Goal: Transaction & Acquisition: Purchase product/service

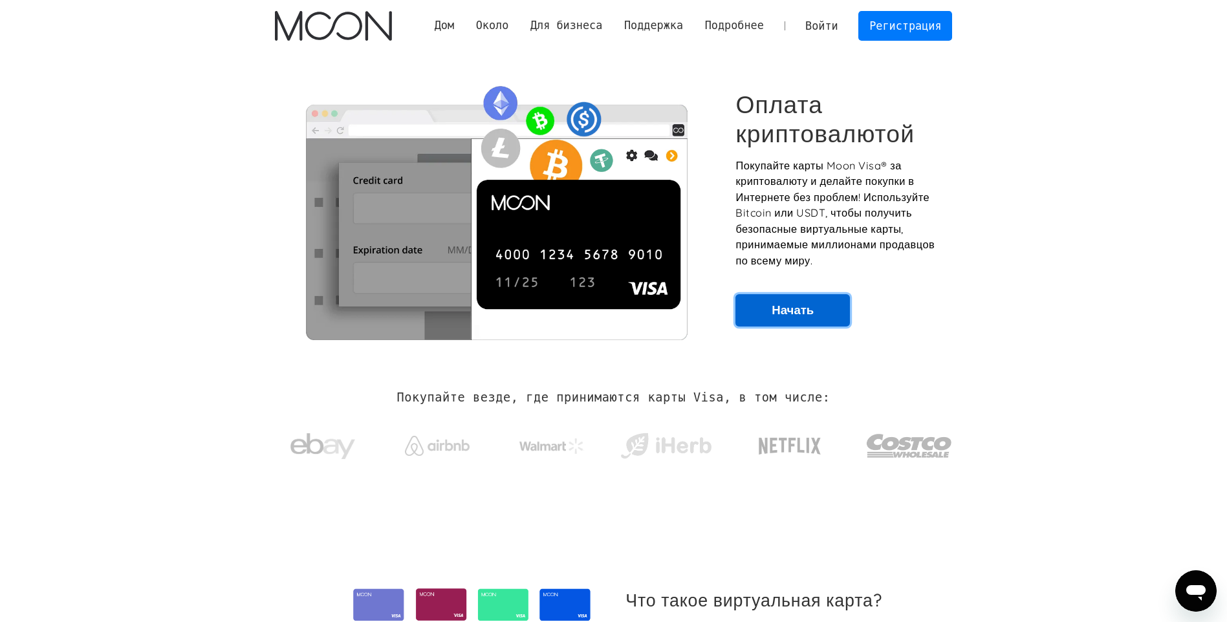
click at [811, 312] on link "Начать" at bounding box center [792, 310] width 114 height 32
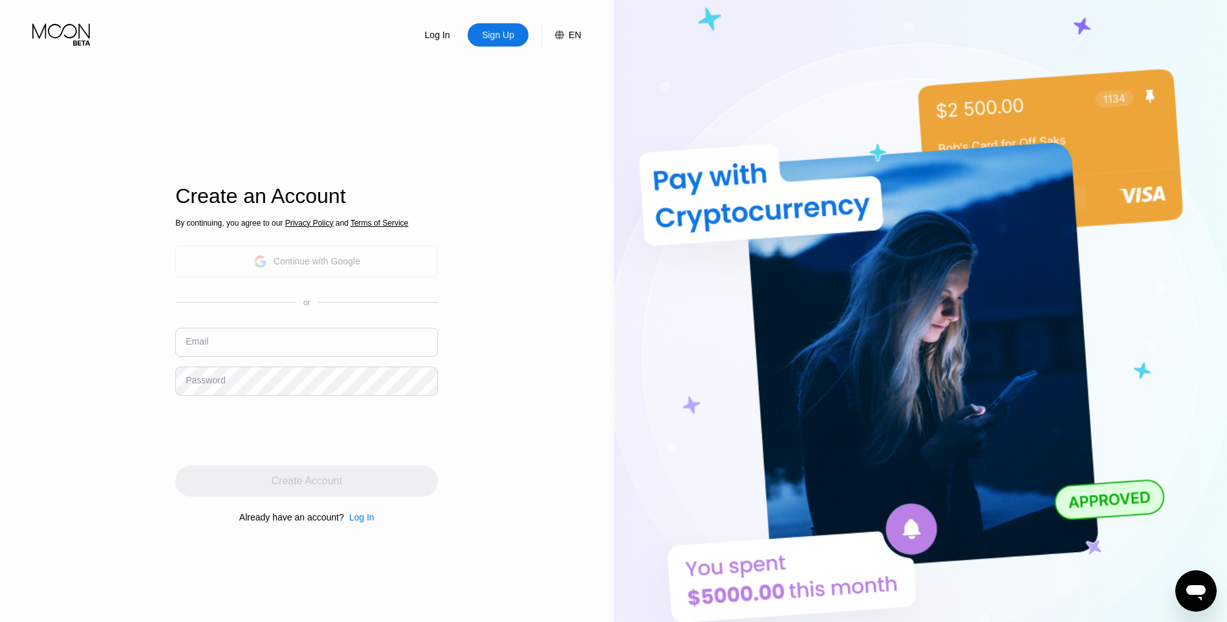
click at [349, 260] on div "Continue with Google" at bounding box center [317, 261] width 87 height 10
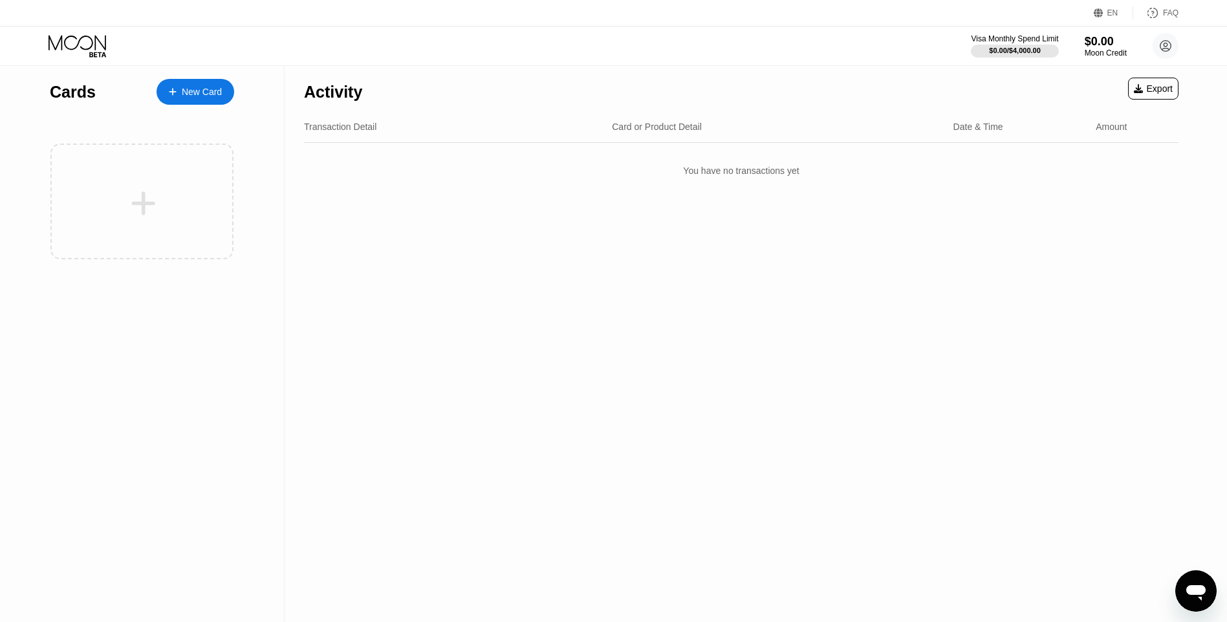
click at [191, 91] on div "New Card" at bounding box center [202, 92] width 40 height 11
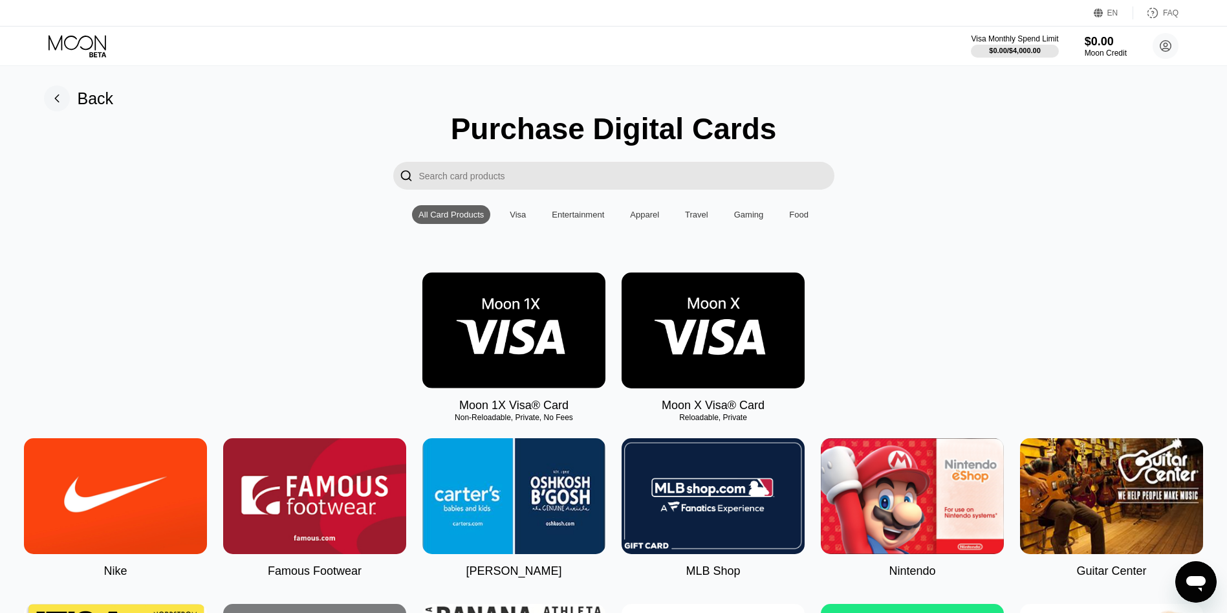
click at [525, 217] on div "Visa" at bounding box center [518, 215] width 16 height 10
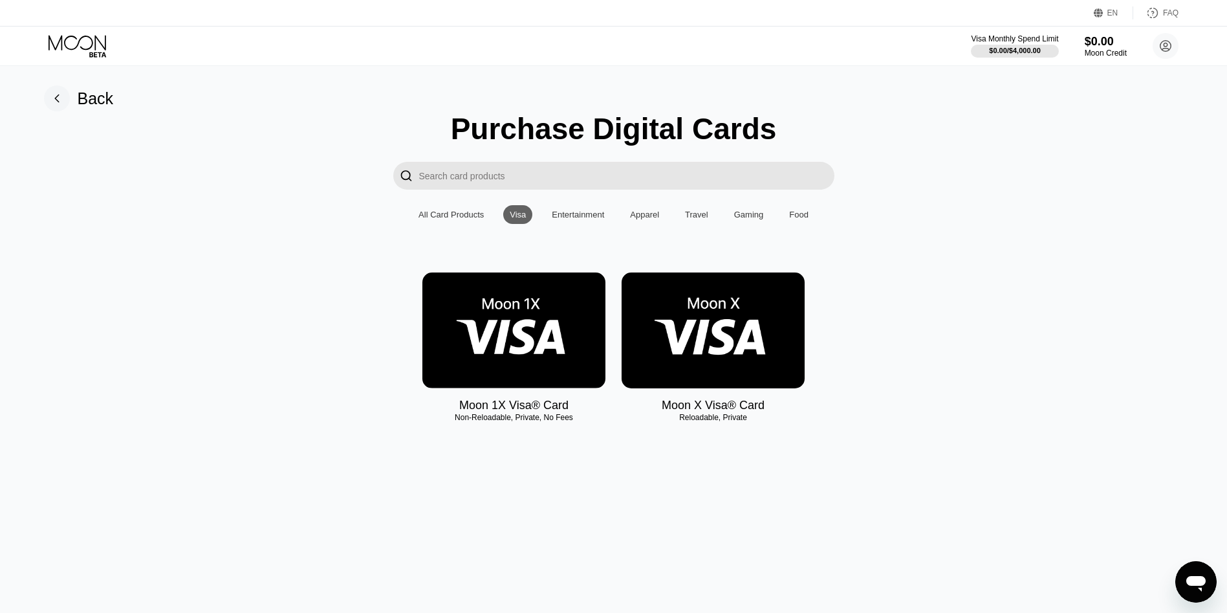
click at [591, 219] on div "Entertainment" at bounding box center [578, 215] width 52 height 10
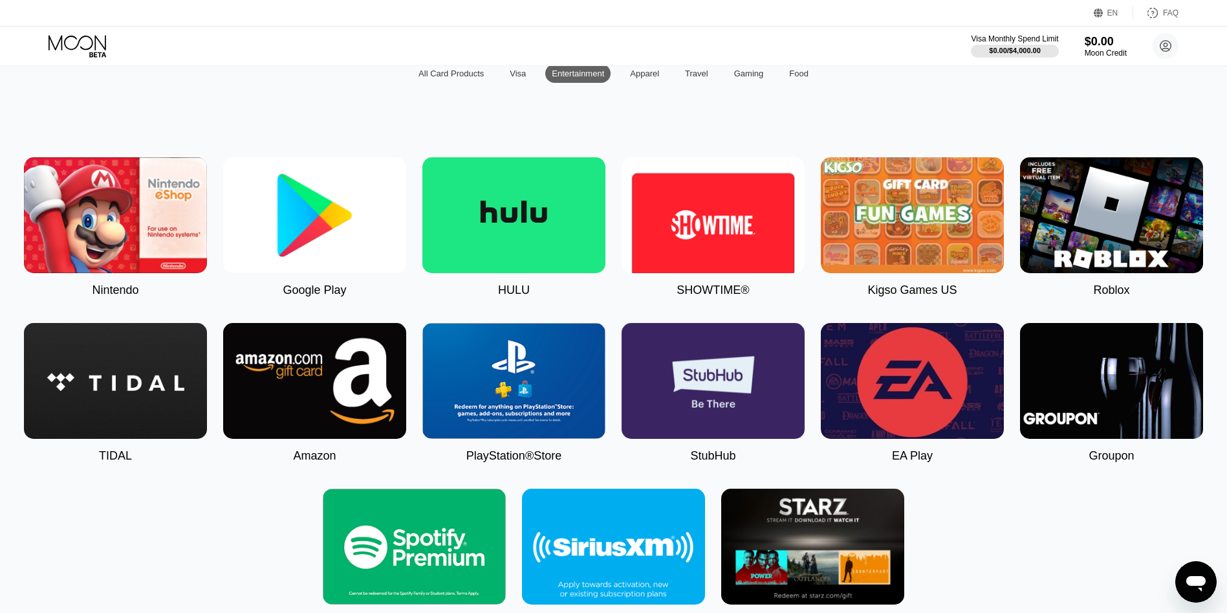
scroll to position [12, 0]
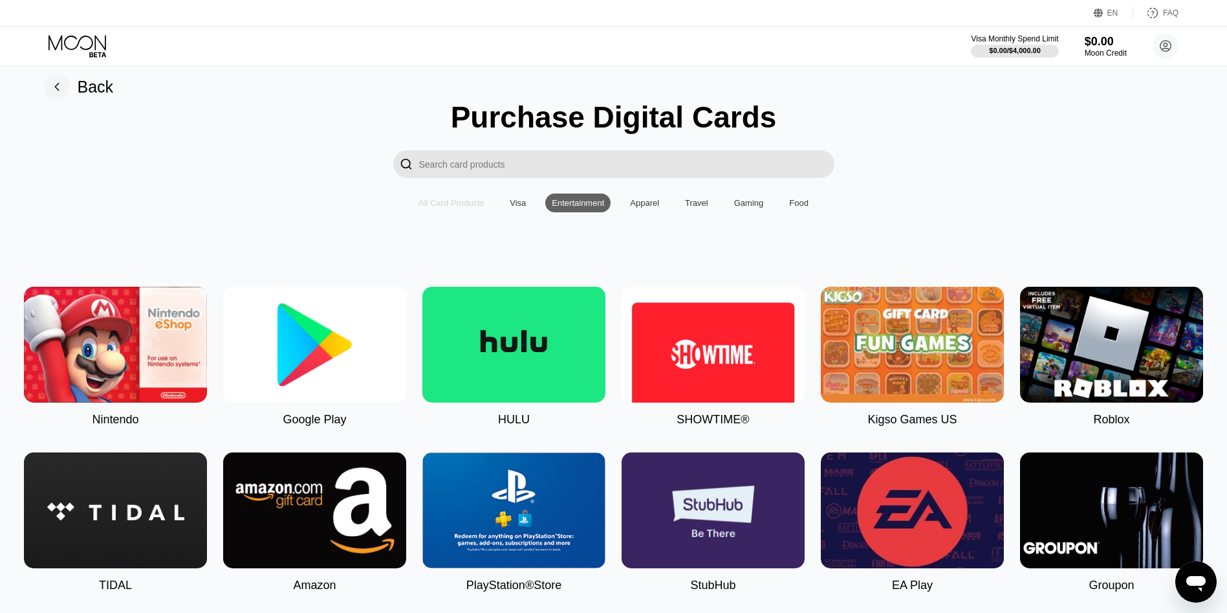
click at [473, 208] on div "All Card Products" at bounding box center [451, 203] width 65 height 10
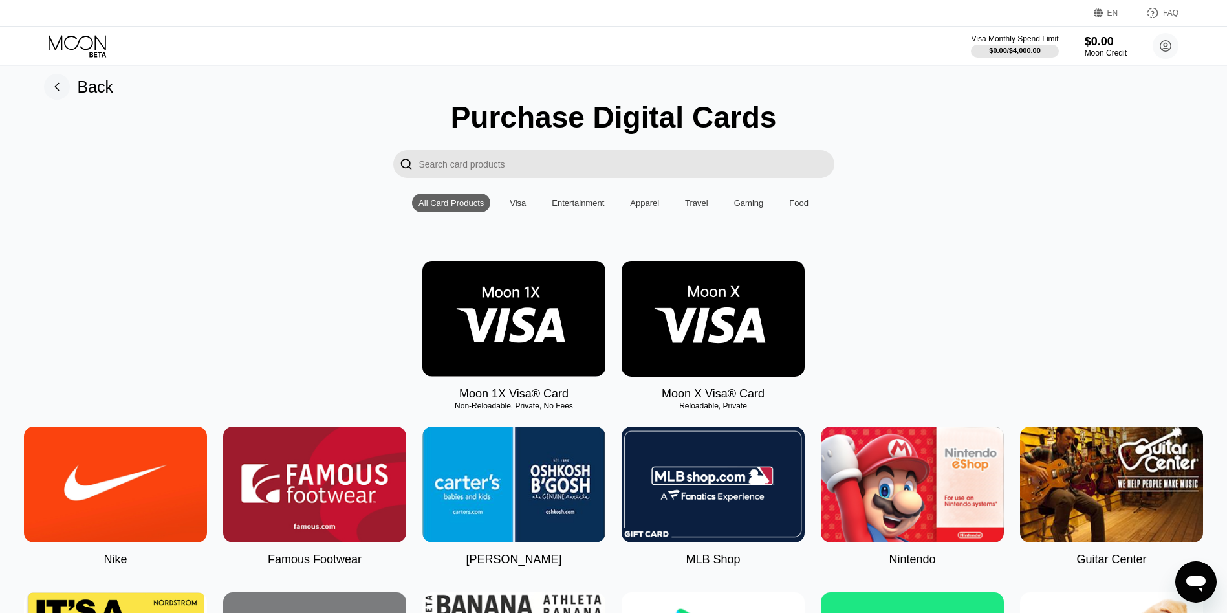
click at [663, 212] on div "Apparel" at bounding box center [645, 202] width 42 height 19
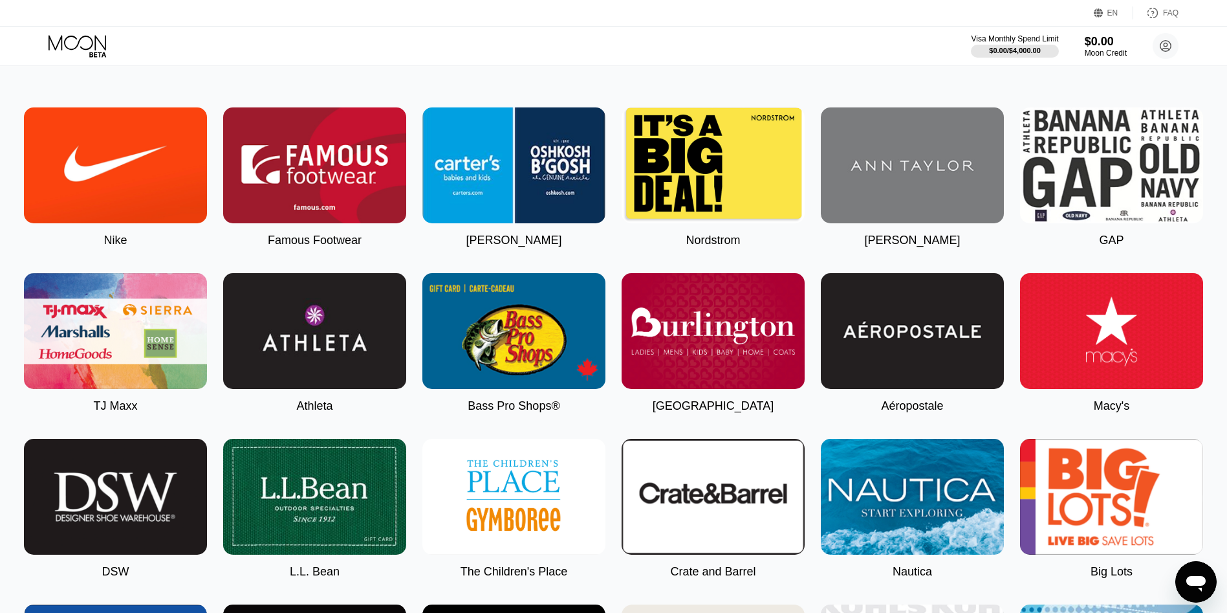
scroll to position [0, 0]
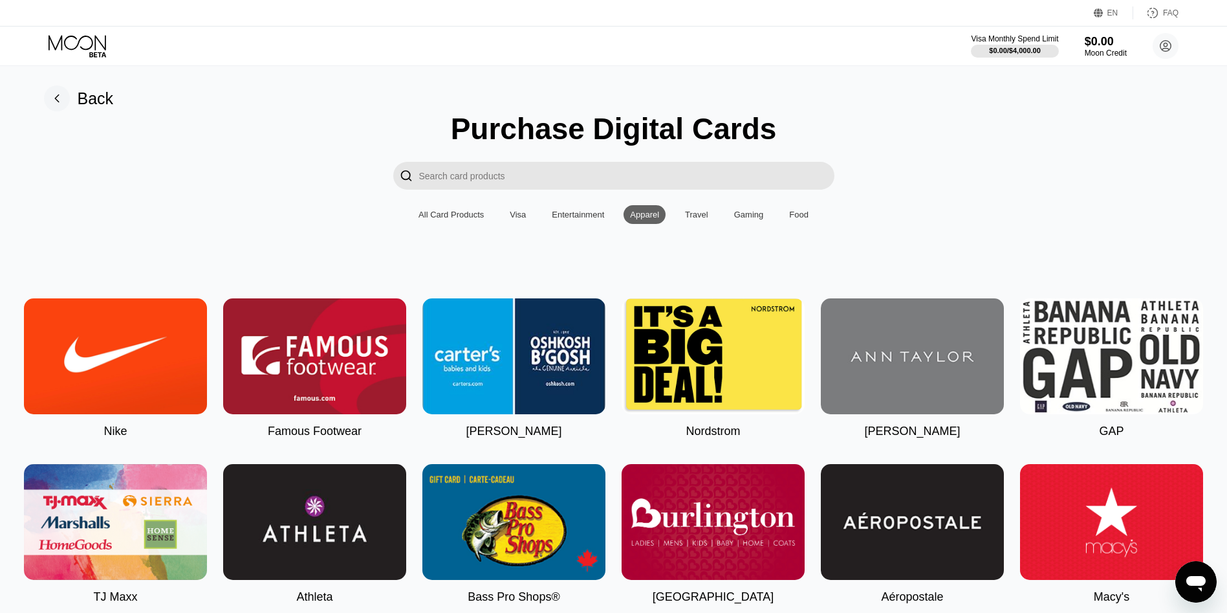
click at [519, 215] on div "Visa" at bounding box center [518, 215] width 16 height 10
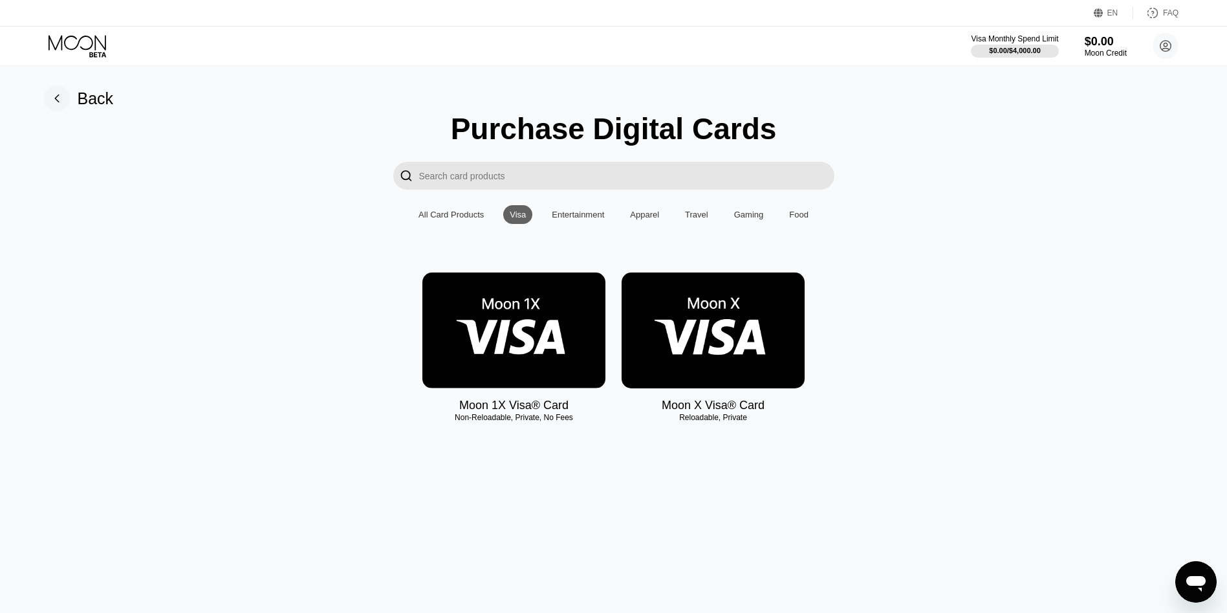
click at [527, 330] on img at bounding box center [513, 330] width 183 height 116
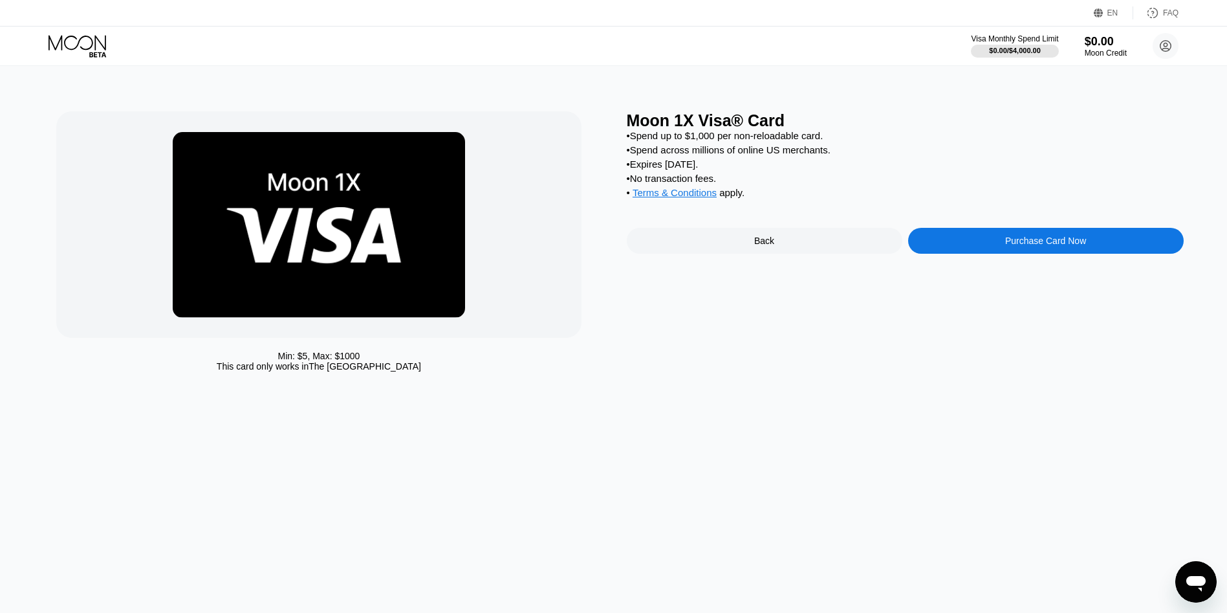
click at [1018, 254] on div "Purchase Card Now" at bounding box center [1046, 241] width 276 height 26
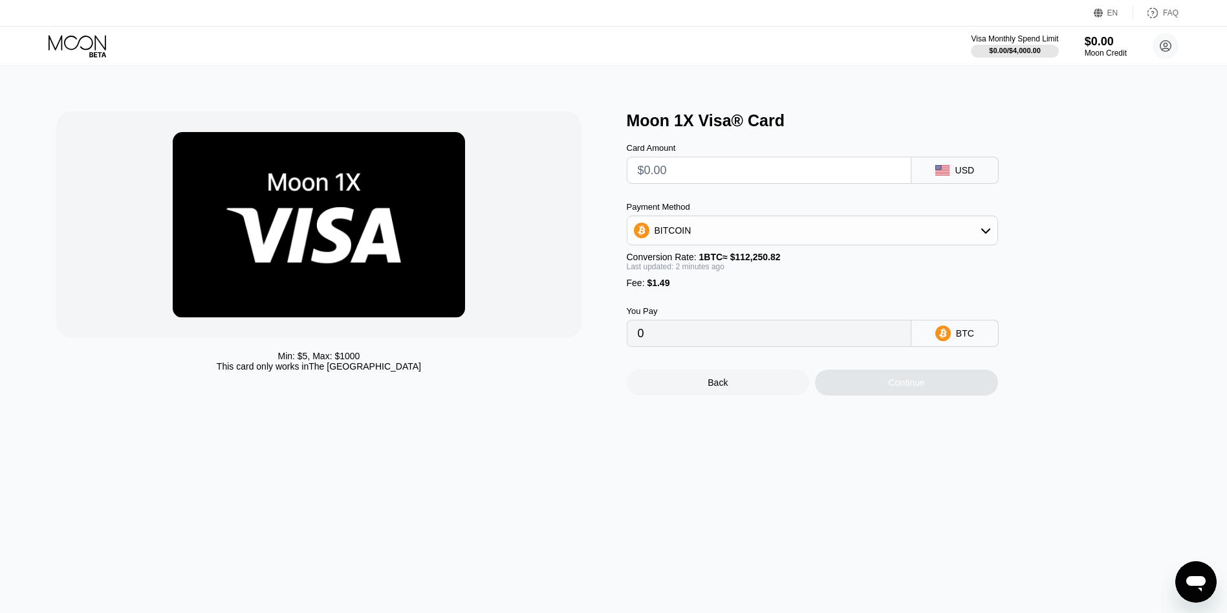
click at [926, 169] on div "USD" at bounding box center [954, 170] width 87 height 27
click at [821, 175] on input "text" at bounding box center [769, 170] width 263 height 26
click at [779, 234] on div "BITCOIN" at bounding box center [812, 230] width 370 height 26
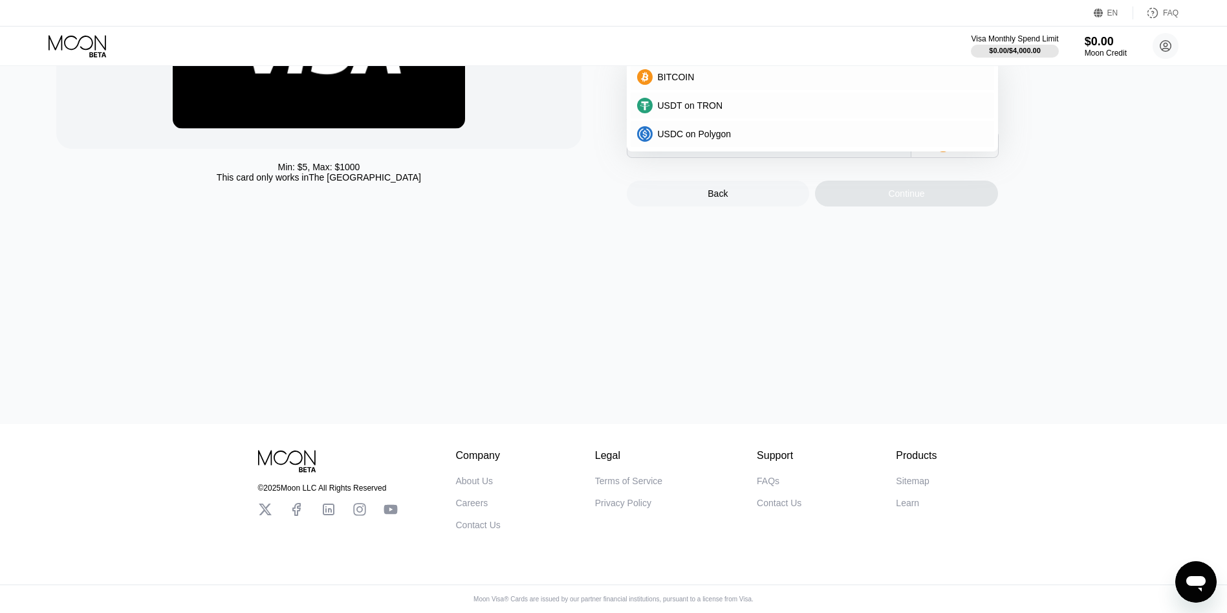
click at [867, 314] on div "Min: $ 5 , Max: $ 1000 This card only works in The United States Moon 1X Visa® …" at bounding box center [613, 150] width 1237 height 547
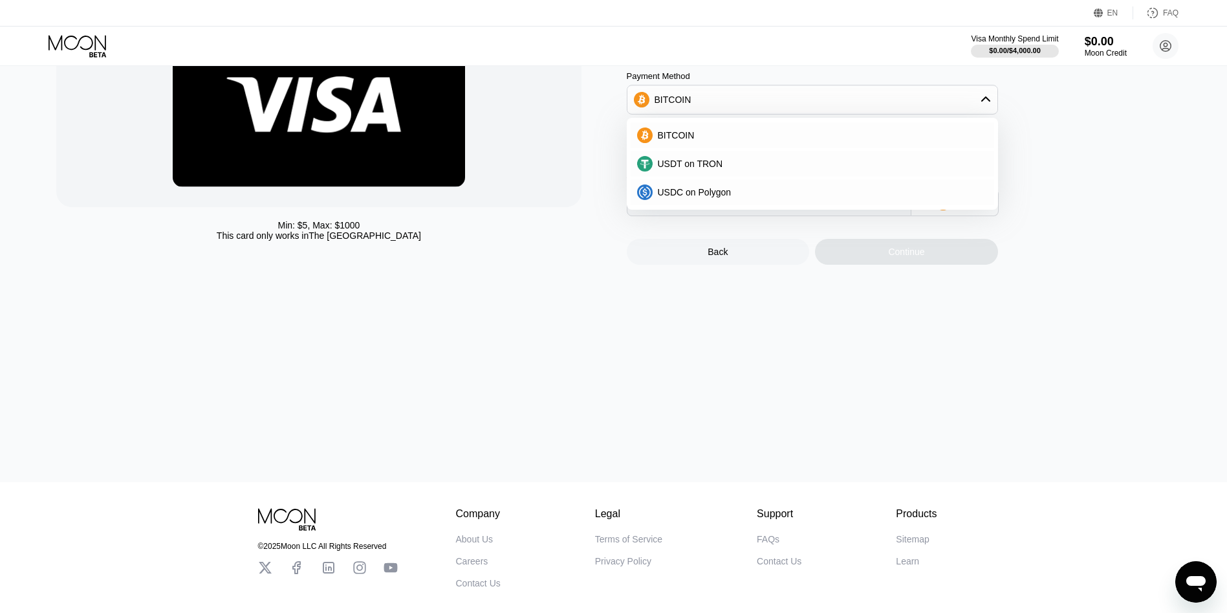
scroll to position [5, 0]
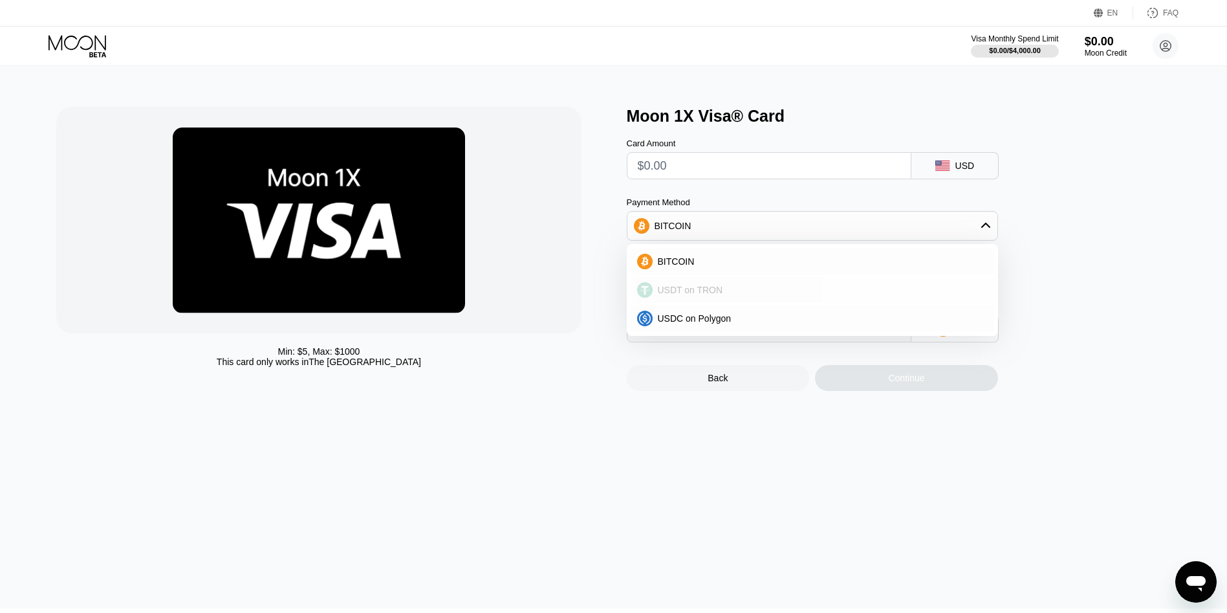
click at [1143, 239] on div "Moon 1X Visa® Card Card Amount USD Payment Method BITCOIN BITCOIN USDT on TRON …" at bounding box center [905, 249] width 557 height 284
click at [593, 263] on div "Min: $ 5 , Max: $ 1000 This card only works in The United States" at bounding box center [334, 249] width 557 height 284
click at [723, 295] on div "USDT on TRON" at bounding box center [820, 290] width 335 height 10
type input "0.00"
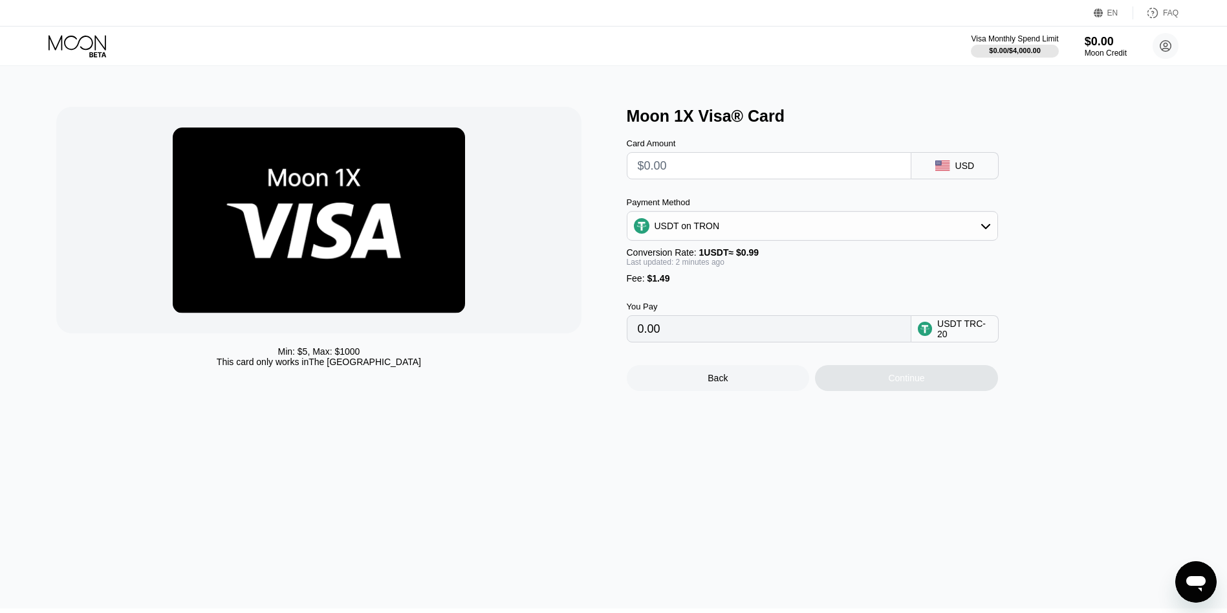
click at [688, 342] on input "0.00" at bounding box center [769, 329] width 263 height 26
click at [649, 340] on input "0.00" at bounding box center [769, 329] width 263 height 26
click at [1012, 330] on div "You Pay 0.00 USDT TRC-20" at bounding box center [834, 312] width 414 height 59
click at [968, 334] on div "USDT TRC-20" at bounding box center [964, 328] width 54 height 21
click at [1107, 43] on div "$0.00" at bounding box center [1105, 41] width 43 height 14
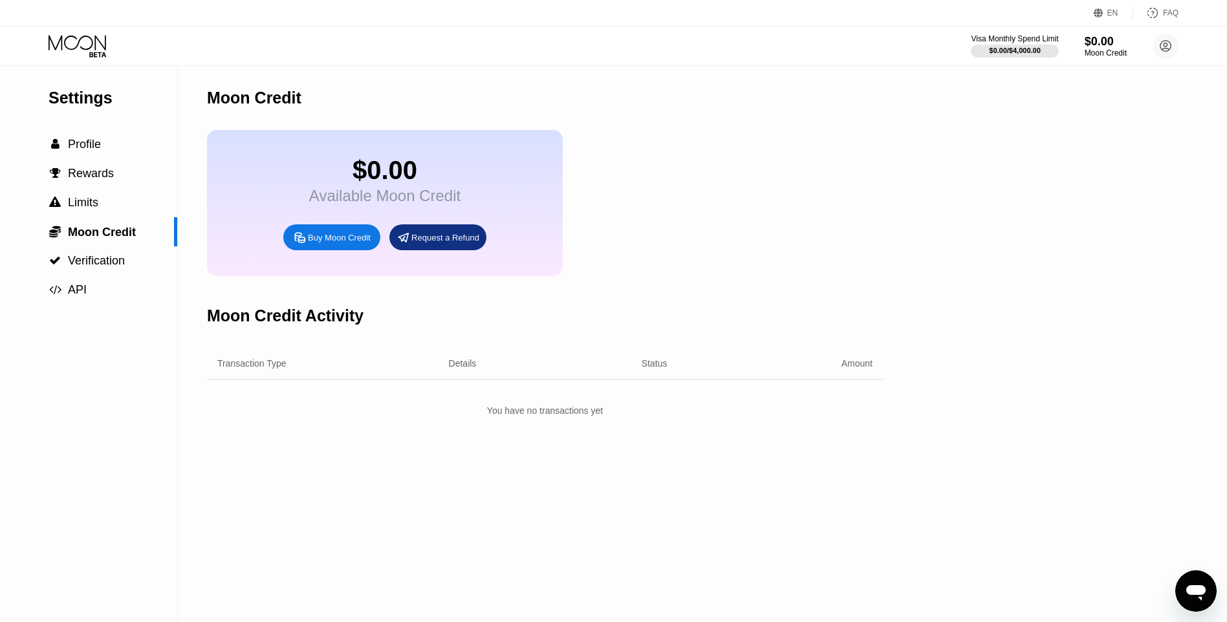
click at [349, 243] on div "Buy Moon Credit" at bounding box center [339, 237] width 63 height 11
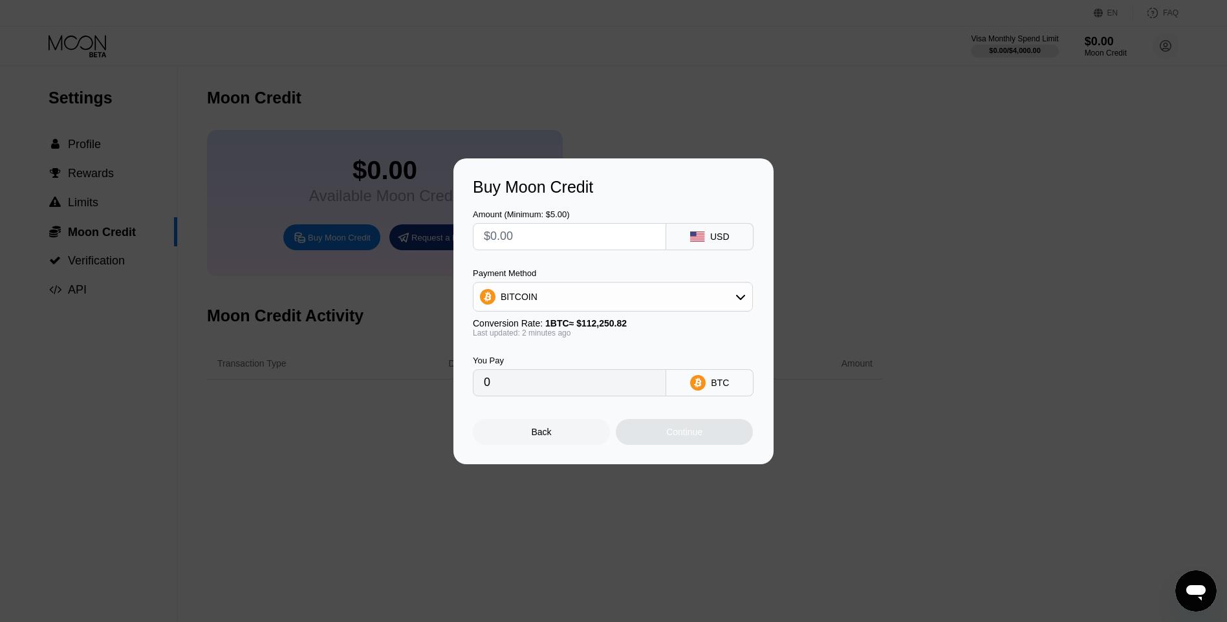
click at [721, 294] on div "BITCOIN" at bounding box center [612, 297] width 279 height 26
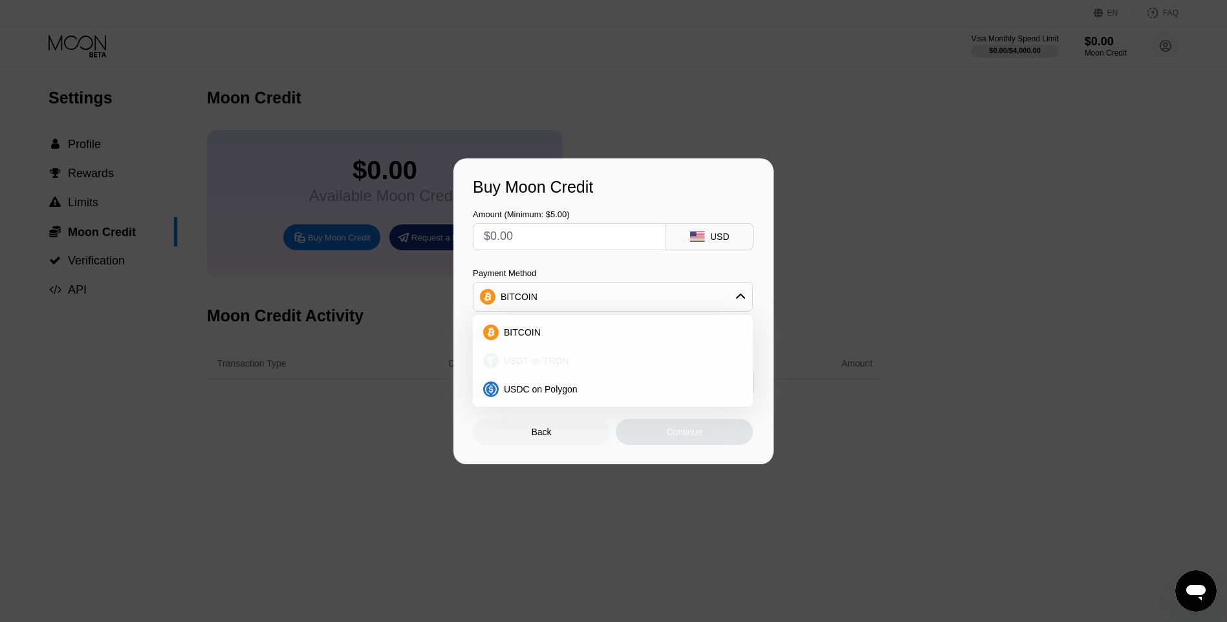
click at [569, 368] on div "USDT on TRON" at bounding box center [613, 361] width 272 height 26
type input "0.00"
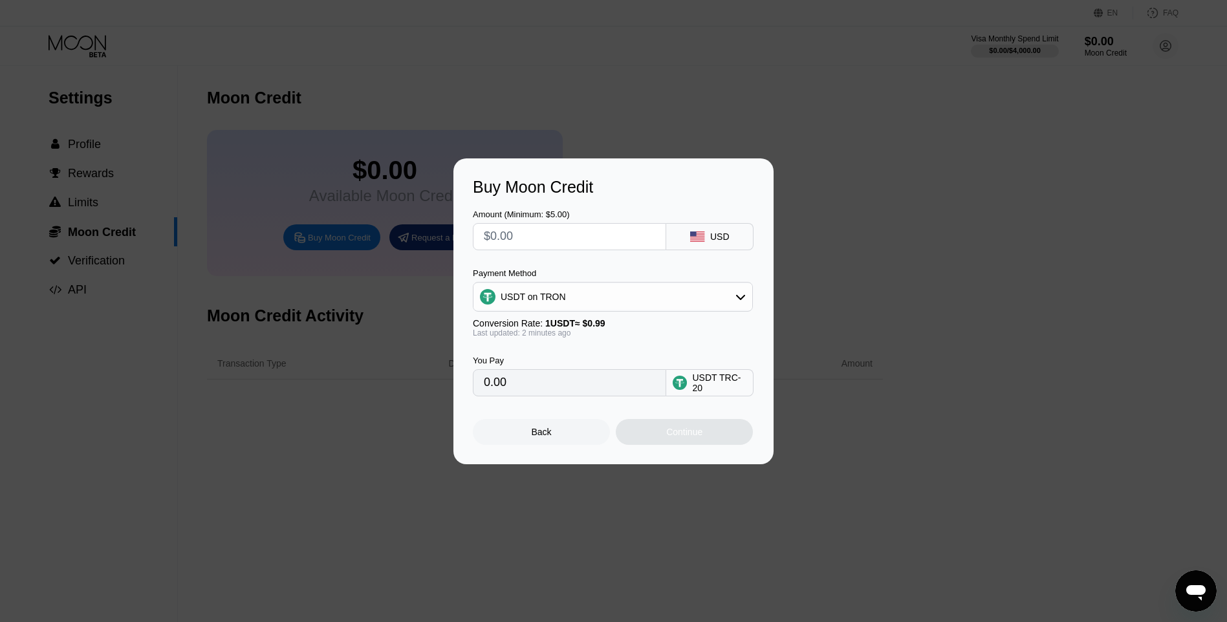
click at [556, 392] on input "0.00" at bounding box center [569, 383] width 171 height 26
click at [509, 375] on input "0.00" at bounding box center [569, 383] width 171 height 26
click at [483, 382] on div "0.00" at bounding box center [569, 382] width 193 height 27
click at [489, 387] on input "0.00" at bounding box center [569, 383] width 171 height 26
click at [691, 389] on div "USDT TRC-20" at bounding box center [709, 382] width 87 height 27
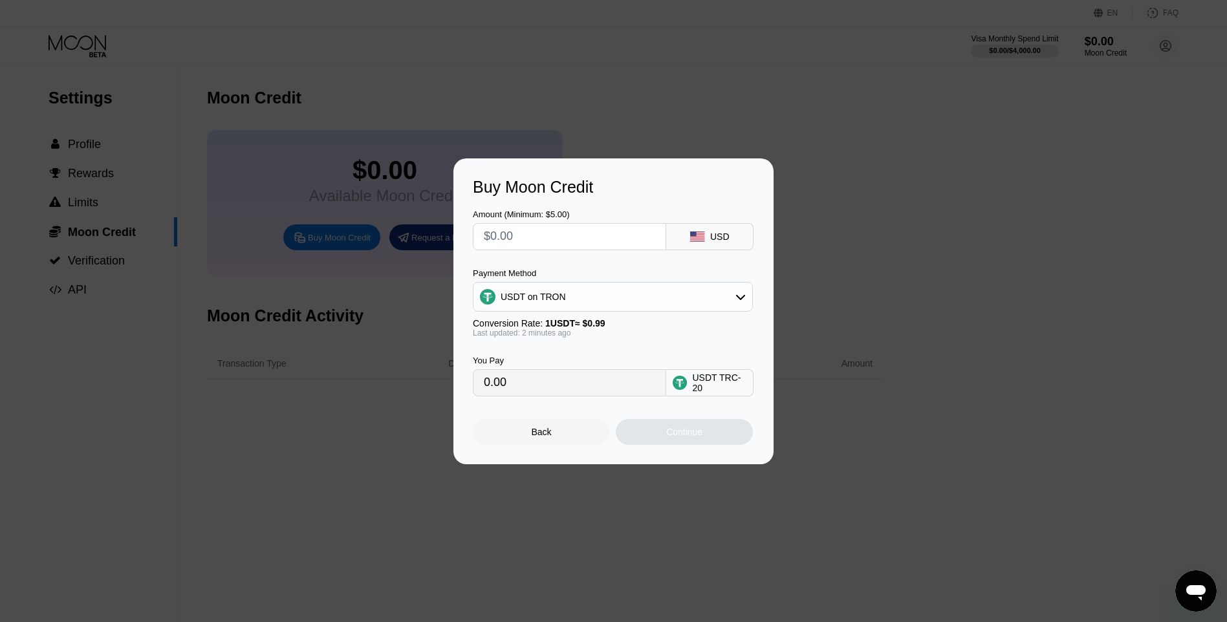
click at [521, 394] on input "0.00" at bounding box center [569, 383] width 171 height 26
click at [551, 233] on input "text" at bounding box center [569, 237] width 171 height 26
click at [680, 231] on div "USD" at bounding box center [709, 236] width 87 height 27
click at [577, 238] on input "text" at bounding box center [569, 237] width 171 height 26
type input "$2"
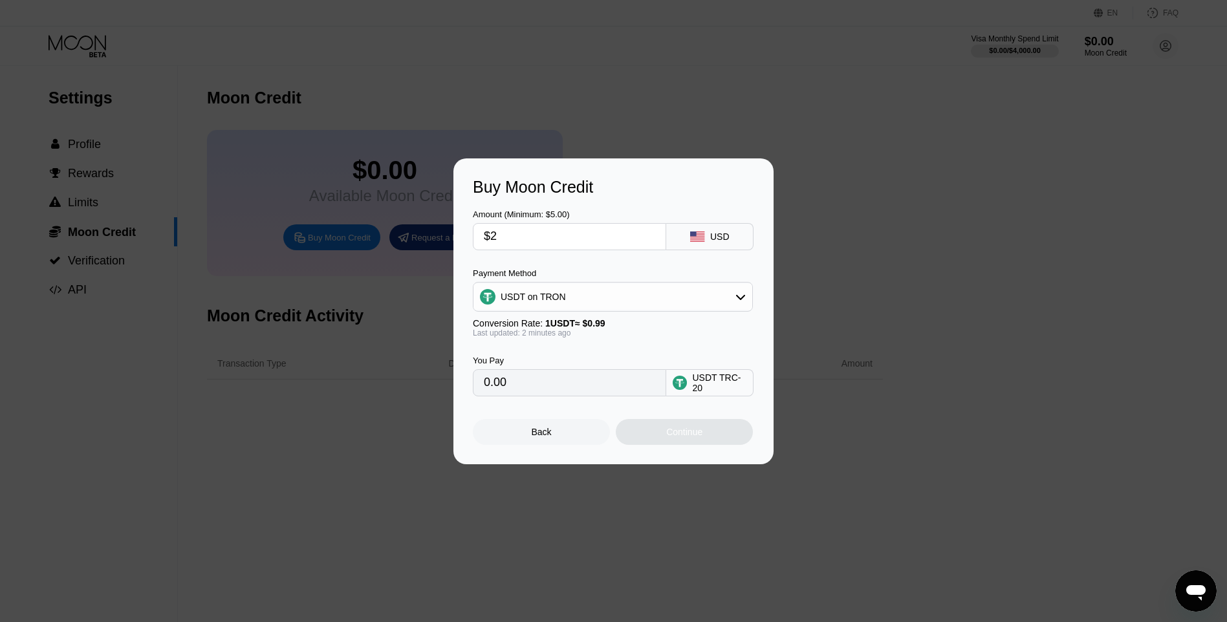
type input "2.02"
type input "$20"
type input "20.20"
type input "$20"
click at [532, 444] on div "Back" at bounding box center [541, 432] width 137 height 26
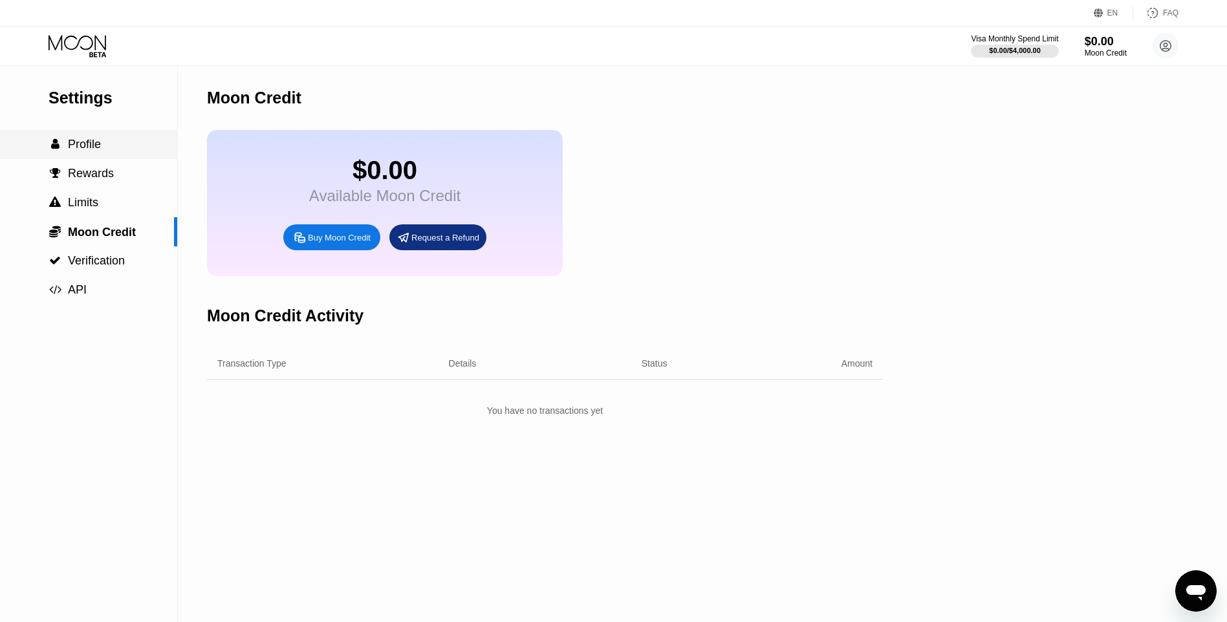
click at [85, 158] on div " Profile" at bounding box center [88, 144] width 177 height 29
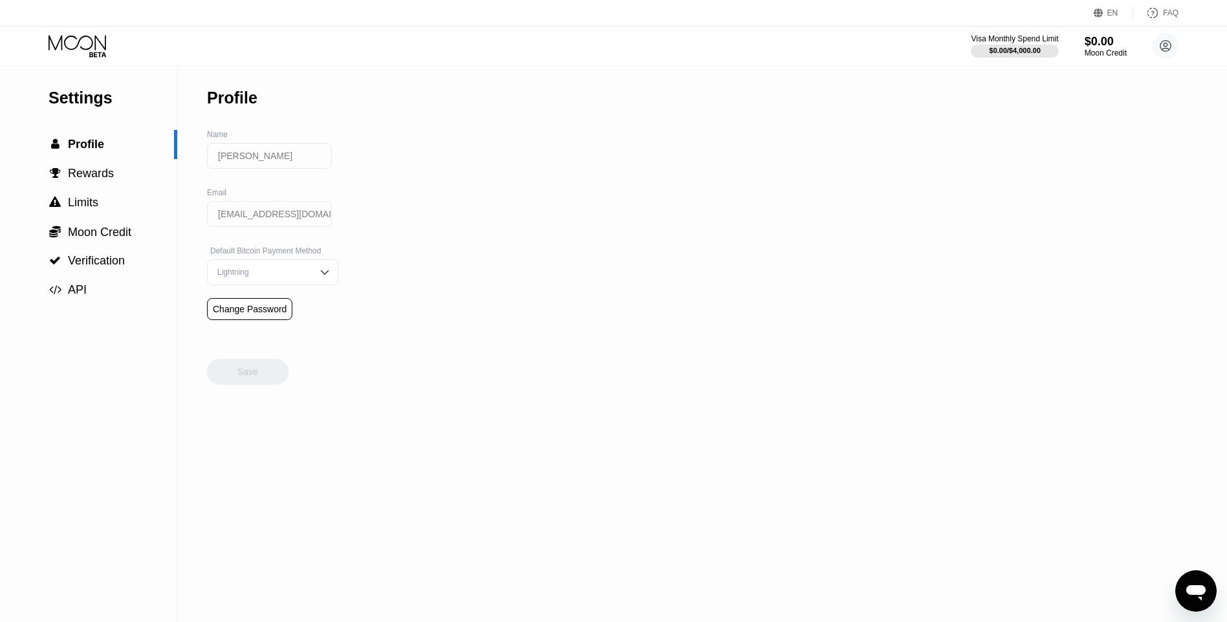
click at [298, 277] on div "Lightning" at bounding box center [263, 272] width 98 height 9
click at [252, 329] on div "On-Chain" at bounding box center [272, 324] width 117 height 9
click at [248, 285] on div "On-Chain" at bounding box center [272, 272] width 131 height 26
click at [251, 303] on div "Lightning" at bounding box center [272, 298] width 117 height 9
click at [1172, 53] on circle at bounding box center [1166, 46] width 26 height 26
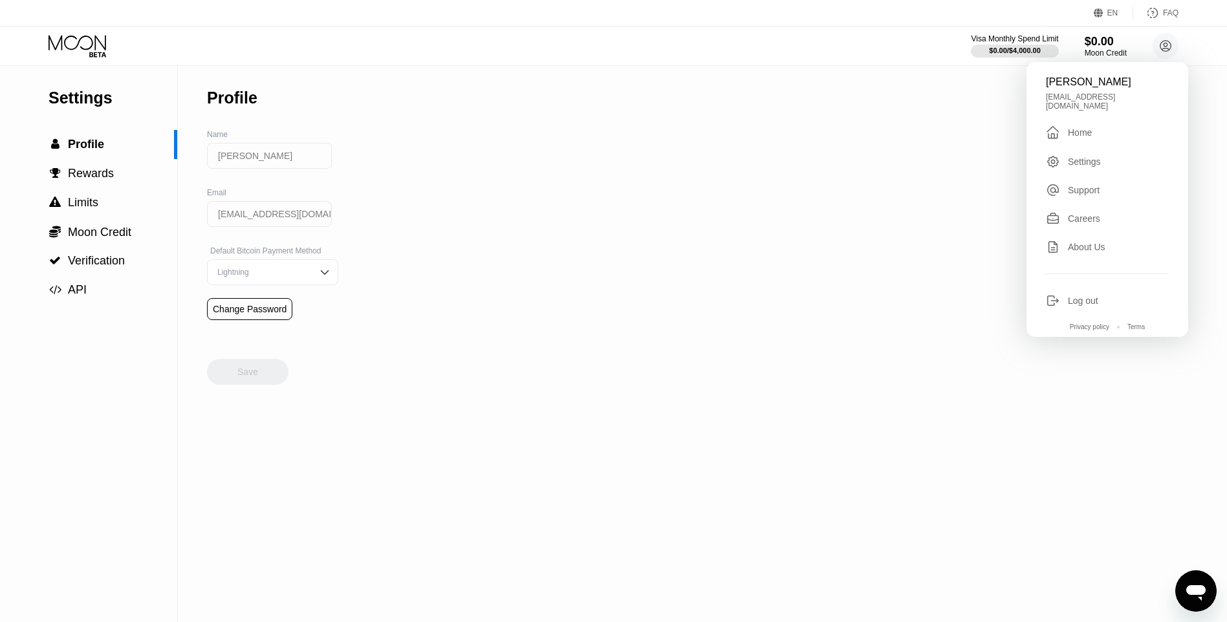
click at [1083, 155] on div "Settings" at bounding box center [1107, 162] width 123 height 14
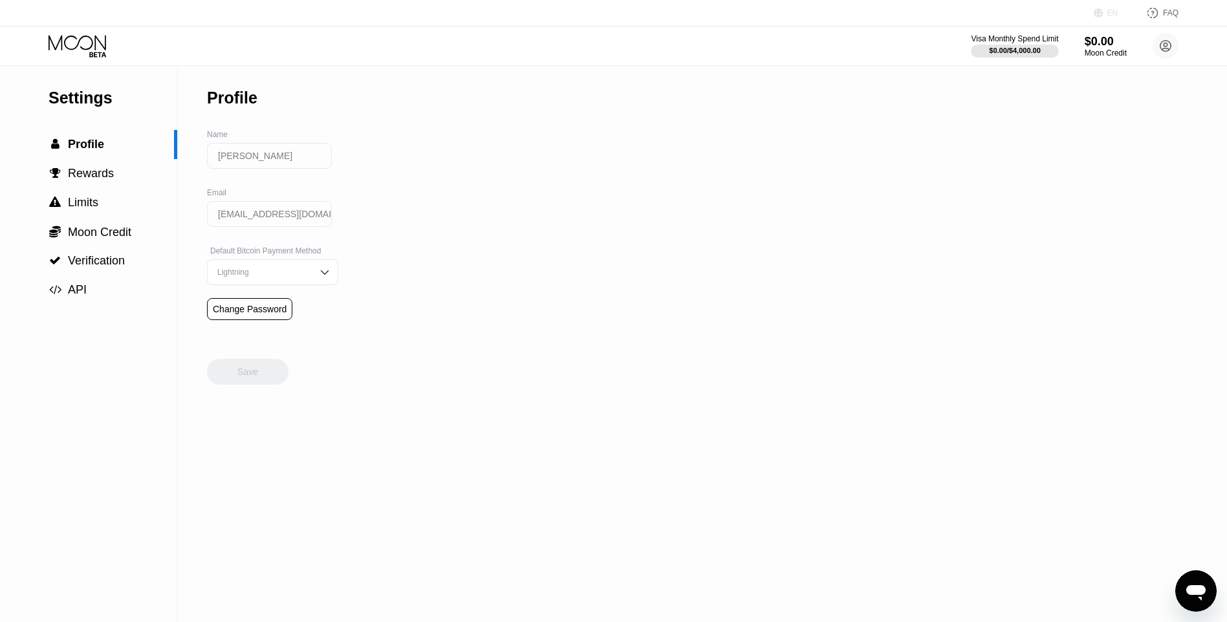
click at [1105, 15] on div "EN" at bounding box center [1100, 12] width 13 height 13
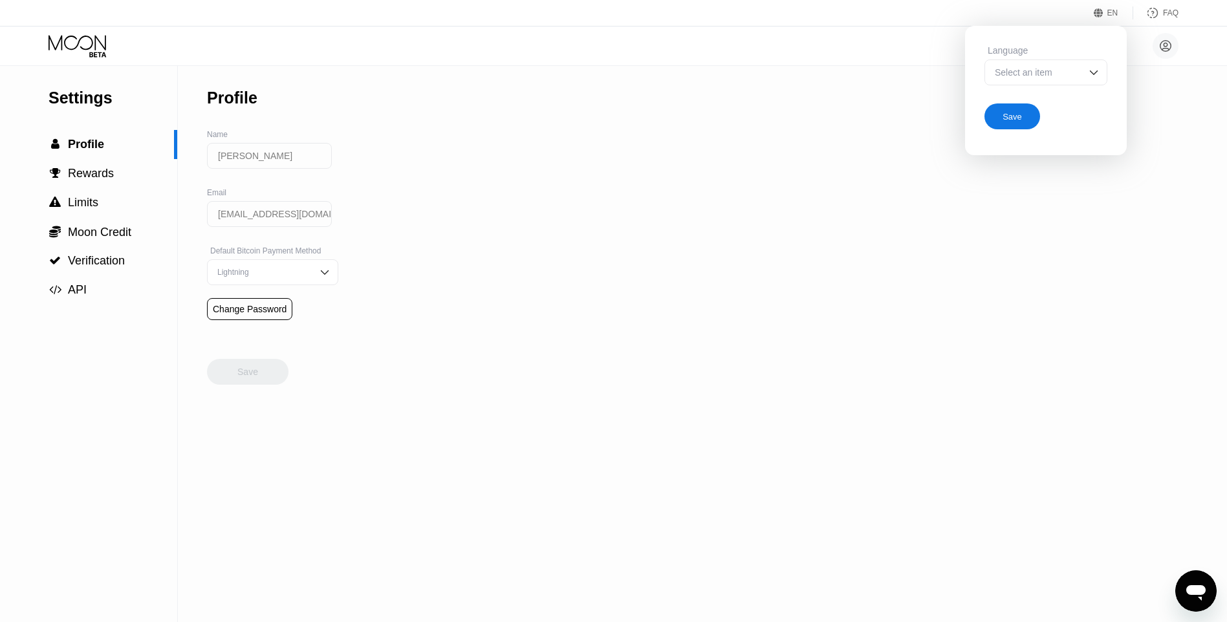
click at [1055, 71] on div "Select an item" at bounding box center [1036, 72] width 89 height 10
click at [1049, 99] on div at bounding box center [1046, 98] width 122 height 26
click at [1002, 124] on div "Save" at bounding box center [1012, 116] width 56 height 26
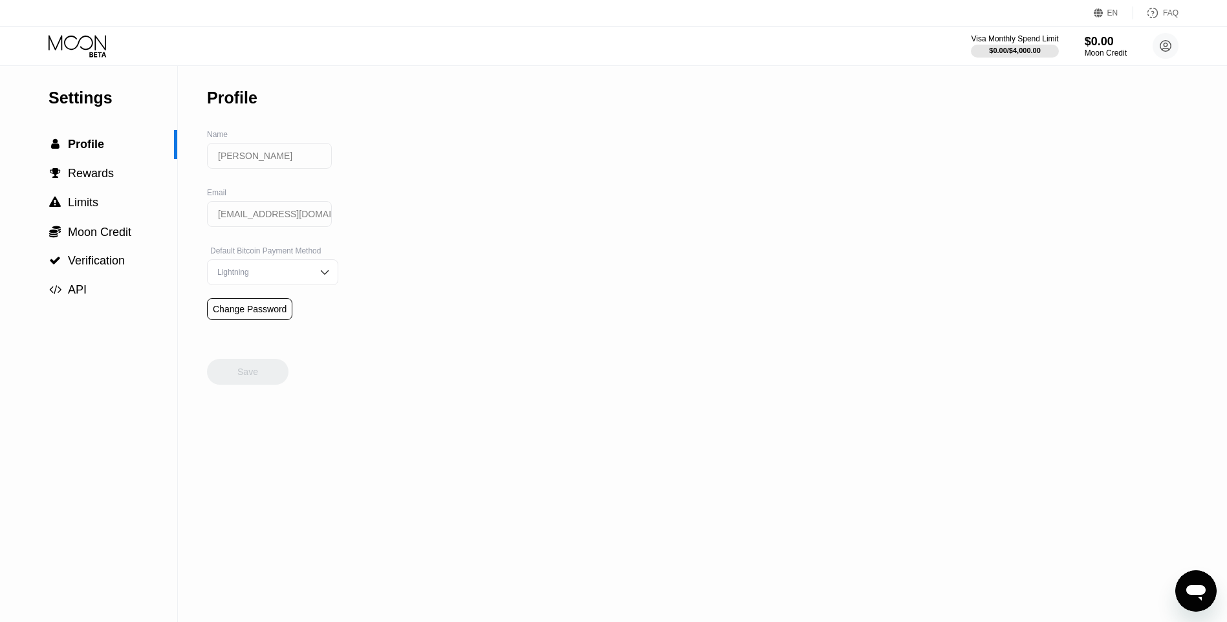
click at [1116, 12] on div "EN" at bounding box center [1112, 12] width 11 height 9
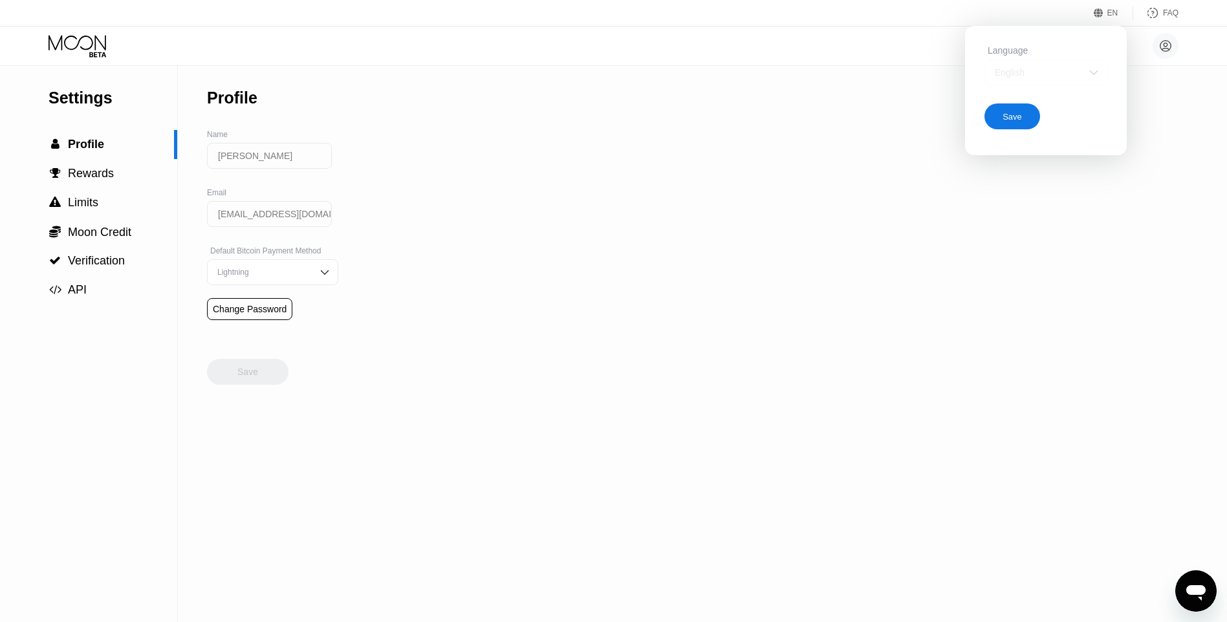
click at [1050, 74] on div "English" at bounding box center [1036, 72] width 89 height 10
click at [939, 221] on div "Settings  Profile  Rewards  Limits  Moon Credit  Verification  API Profil…" at bounding box center [613, 344] width 1227 height 556
drag, startPoint x: 938, startPoint y: 177, endPoint x: 951, endPoint y: 116, distance: 62.9
click at [938, 177] on div "Settings  Profile  Rewards  Limits  Moon Credit  Verification  API Profil…" at bounding box center [613, 344] width 1227 height 556
click at [1008, 39] on div "Language English English Spanish Save" at bounding box center [1046, 87] width 162 height 123
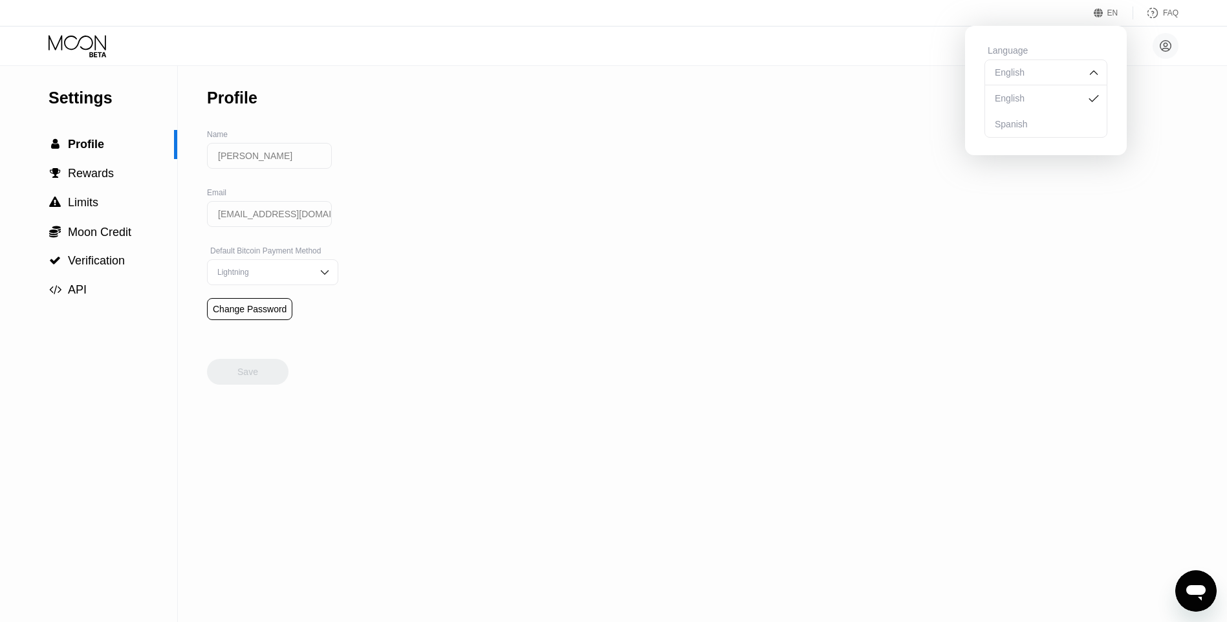
drag, startPoint x: 1091, startPoint y: 11, endPoint x: 1098, endPoint y: 10, distance: 6.6
click at [1093, 11] on div "EN Language English English Spanish Save FAQ" at bounding box center [613, 13] width 1227 height 27
click at [1100, 10] on icon at bounding box center [1099, 13] width 10 height 10
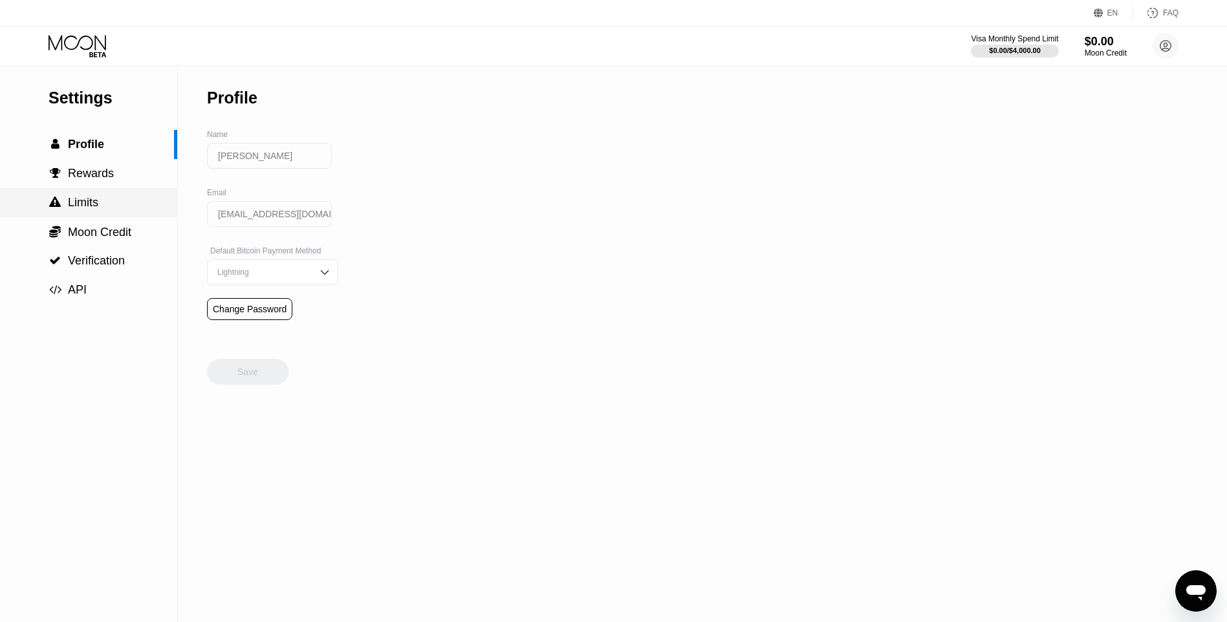
click at [108, 202] on div " Limits" at bounding box center [88, 203] width 177 height 14
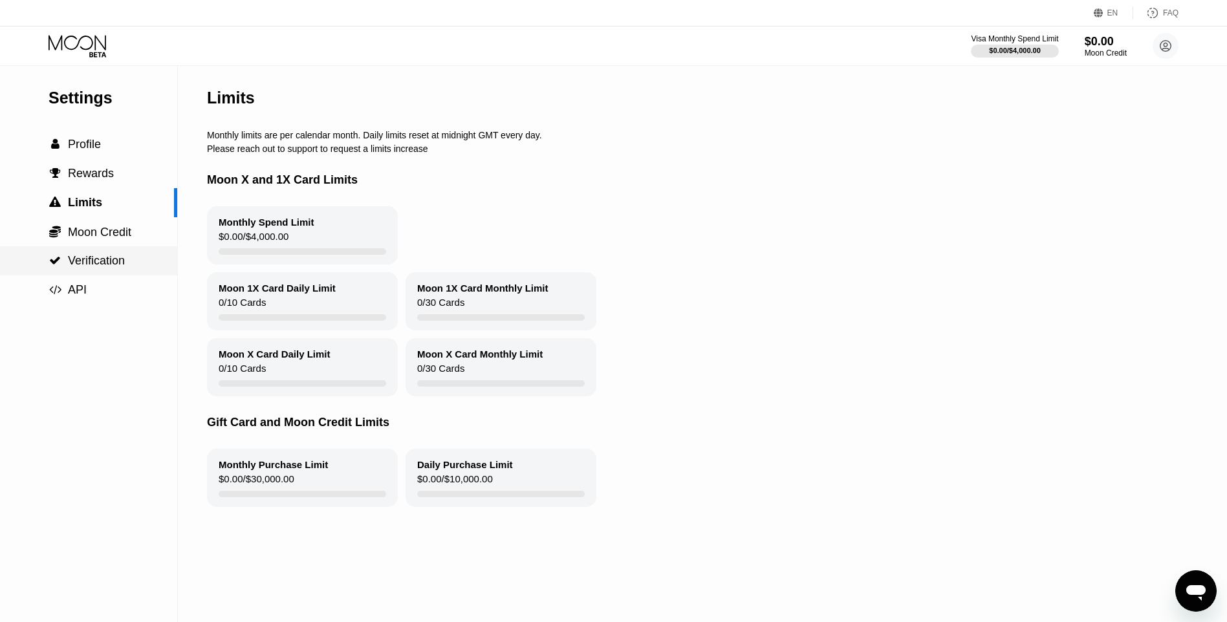
click at [105, 261] on span "Verification" at bounding box center [96, 260] width 57 height 13
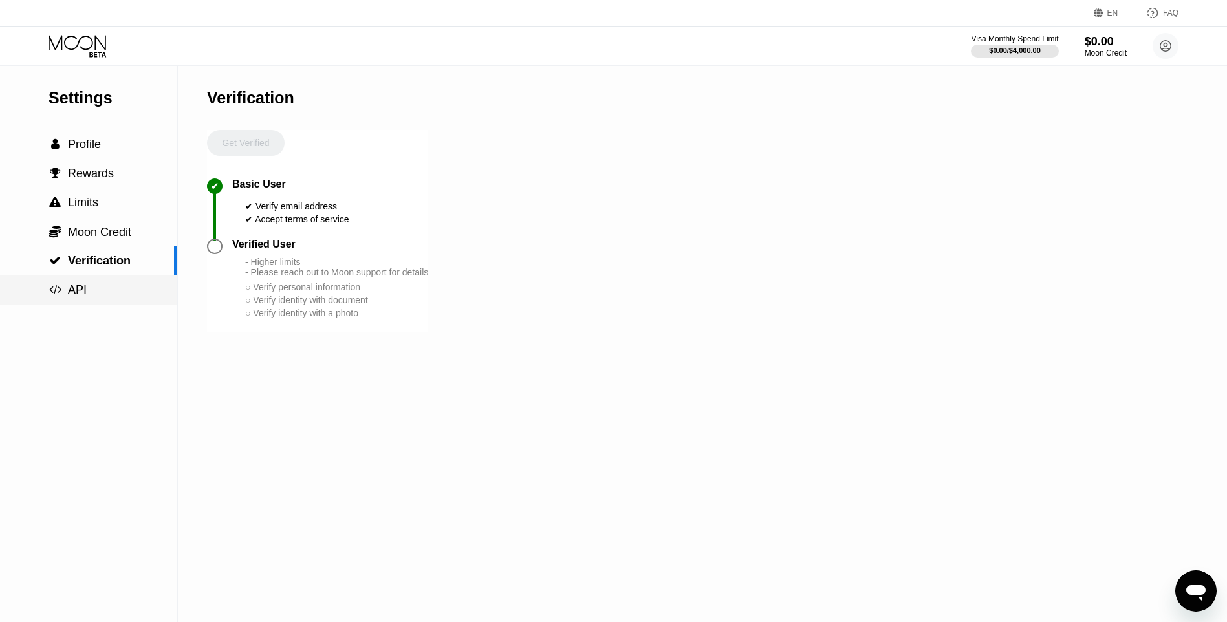
click at [81, 292] on span "API" at bounding box center [77, 289] width 19 height 13
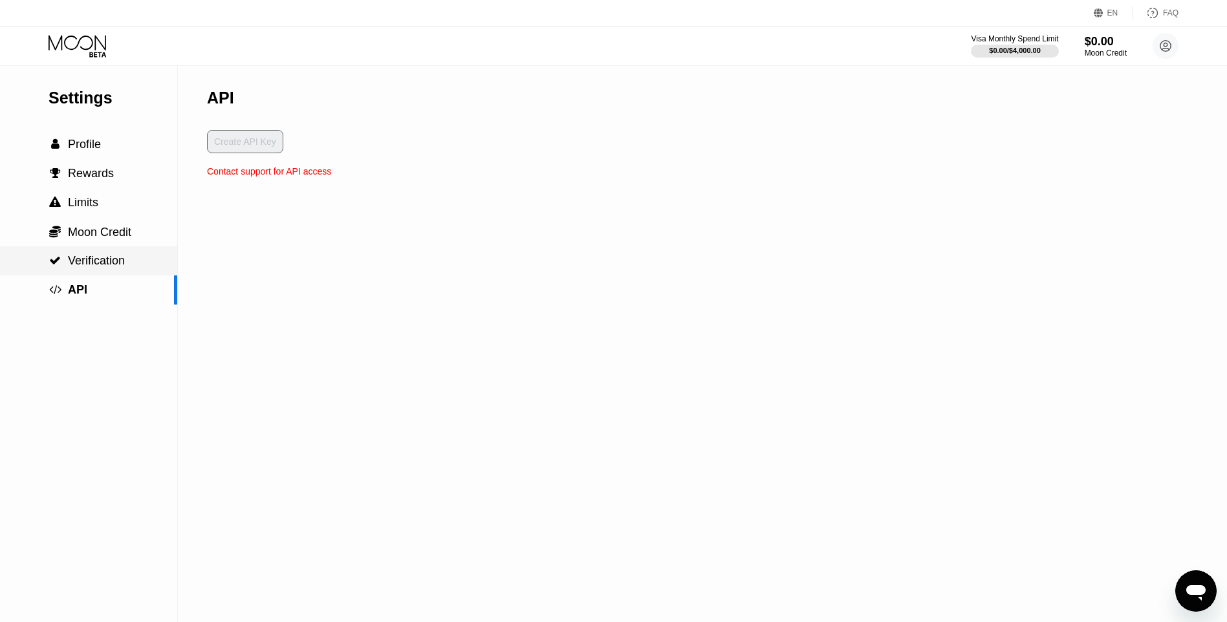
click at [94, 267] on span "Verification" at bounding box center [96, 260] width 57 height 13
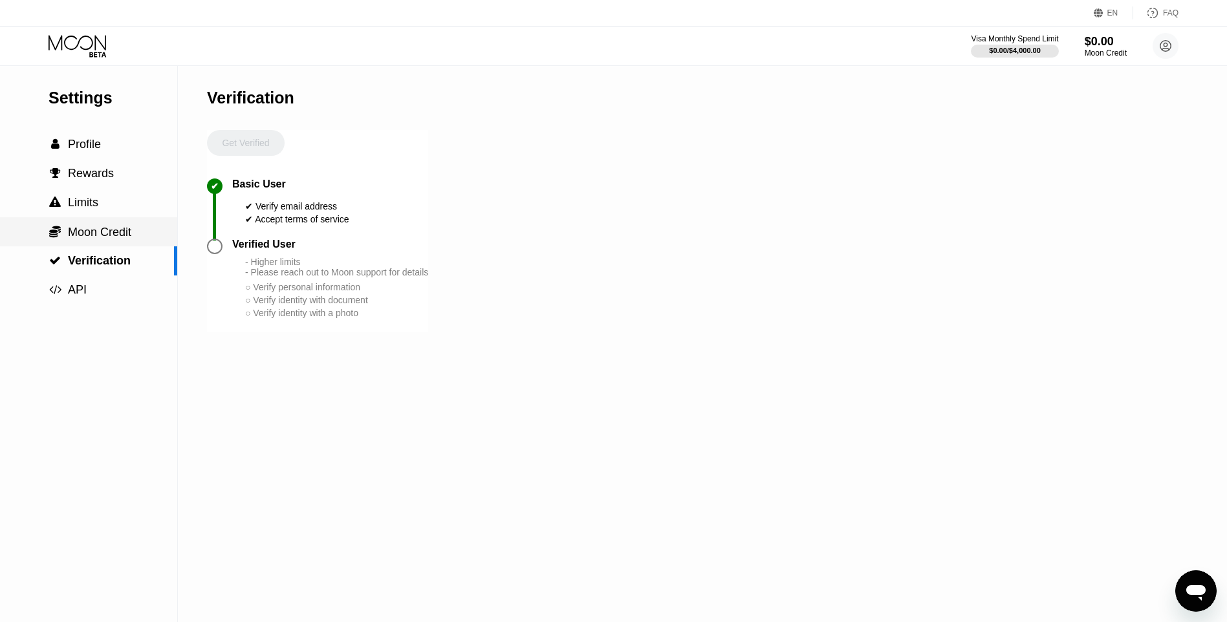
click at [96, 232] on span "Moon Credit" at bounding box center [99, 232] width 63 height 13
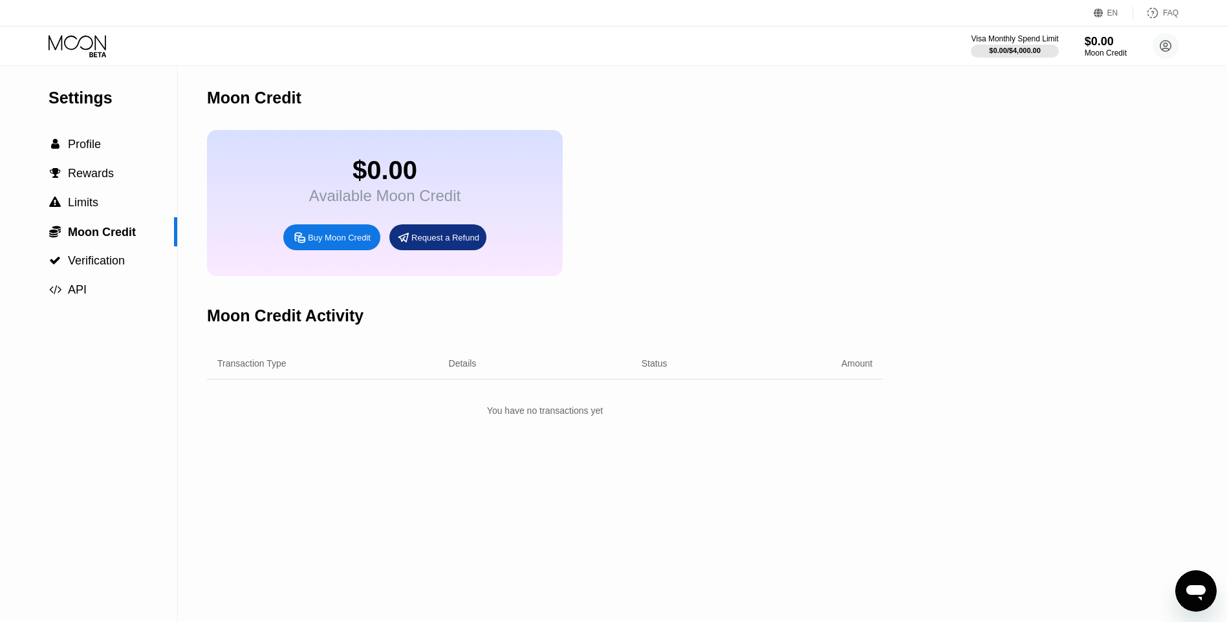
click at [447, 243] on div "Request a Refund" at bounding box center [445, 237] width 68 height 11
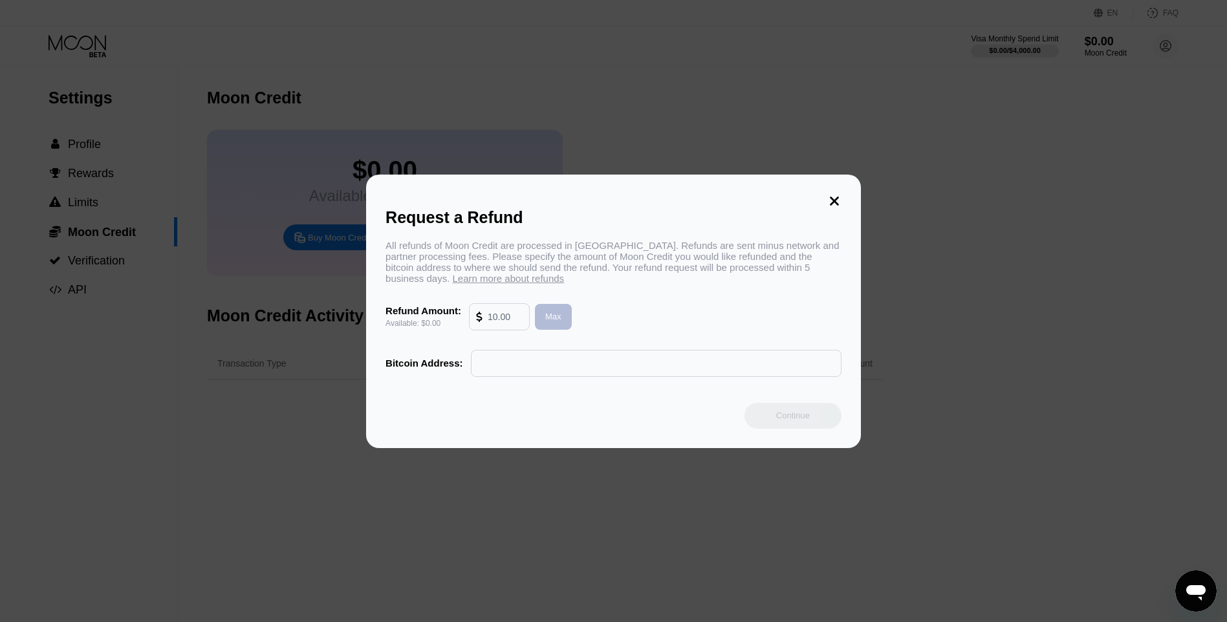
click at [561, 330] on div "Max" at bounding box center [553, 317] width 37 height 26
type input "0.00"
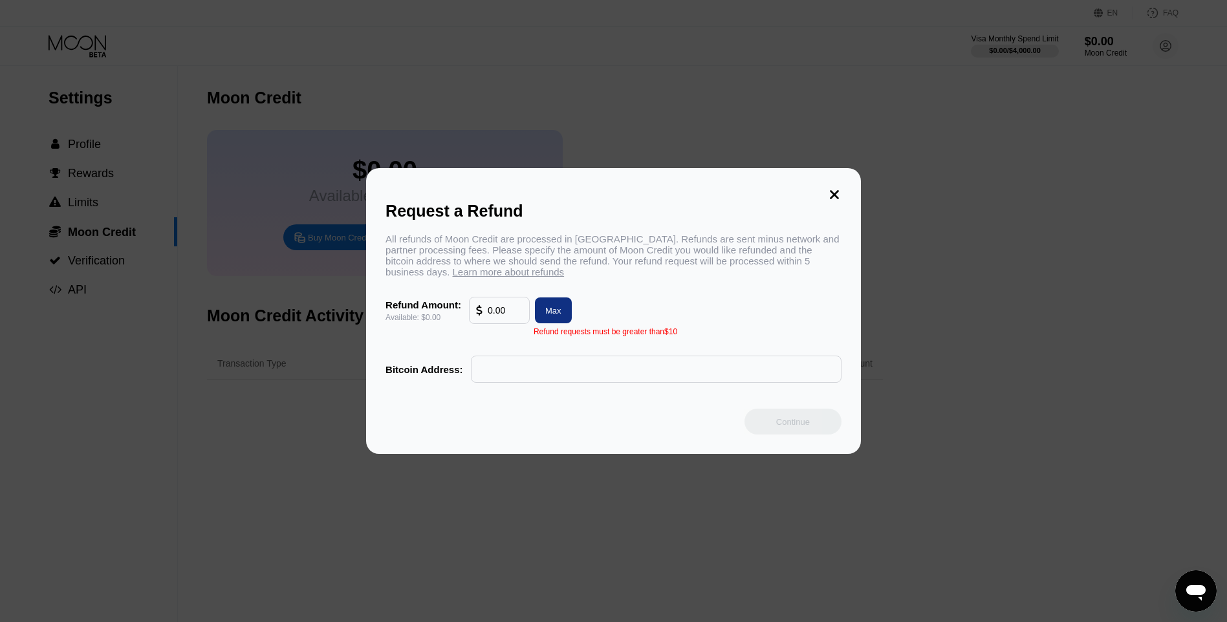
click at [561, 323] on div "Max" at bounding box center [553, 311] width 37 height 26
click at [827, 188] on icon at bounding box center [834, 195] width 14 height 14
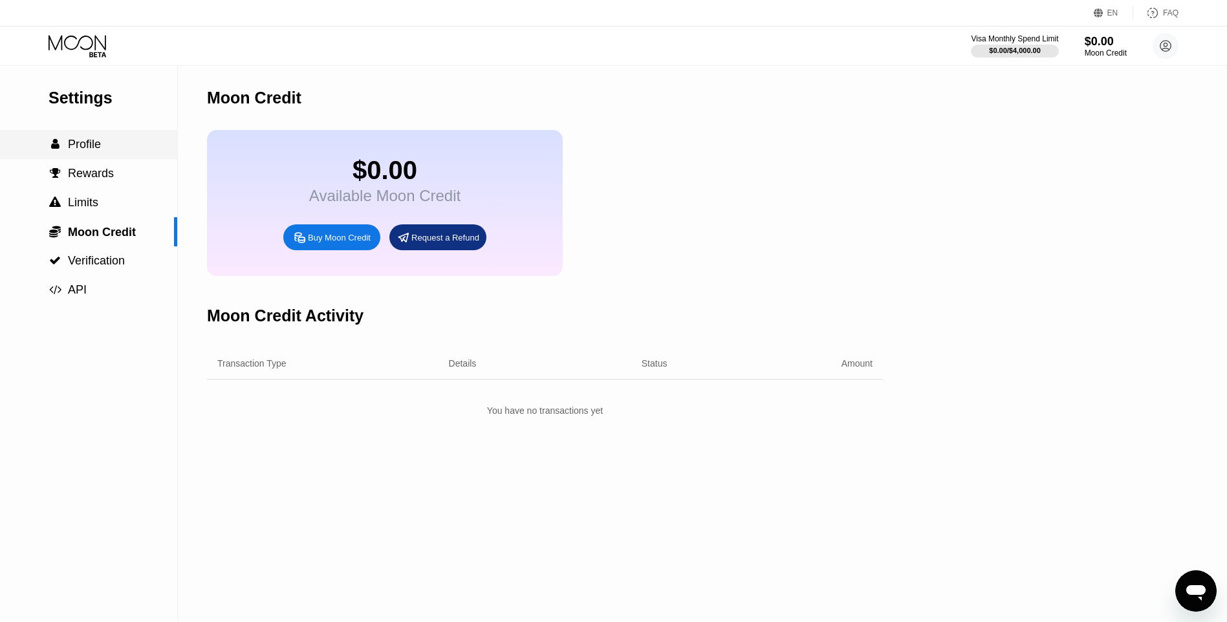
click at [72, 151] on span "Profile" at bounding box center [84, 144] width 33 height 13
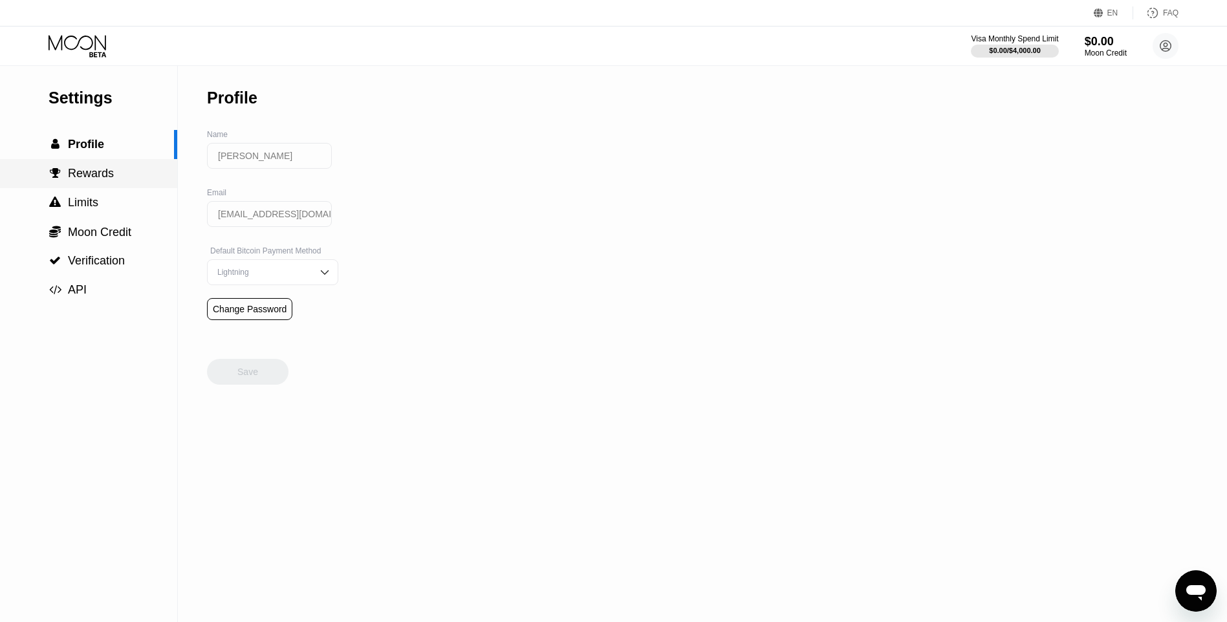
click at [97, 180] on span "Rewards" at bounding box center [91, 173] width 46 height 13
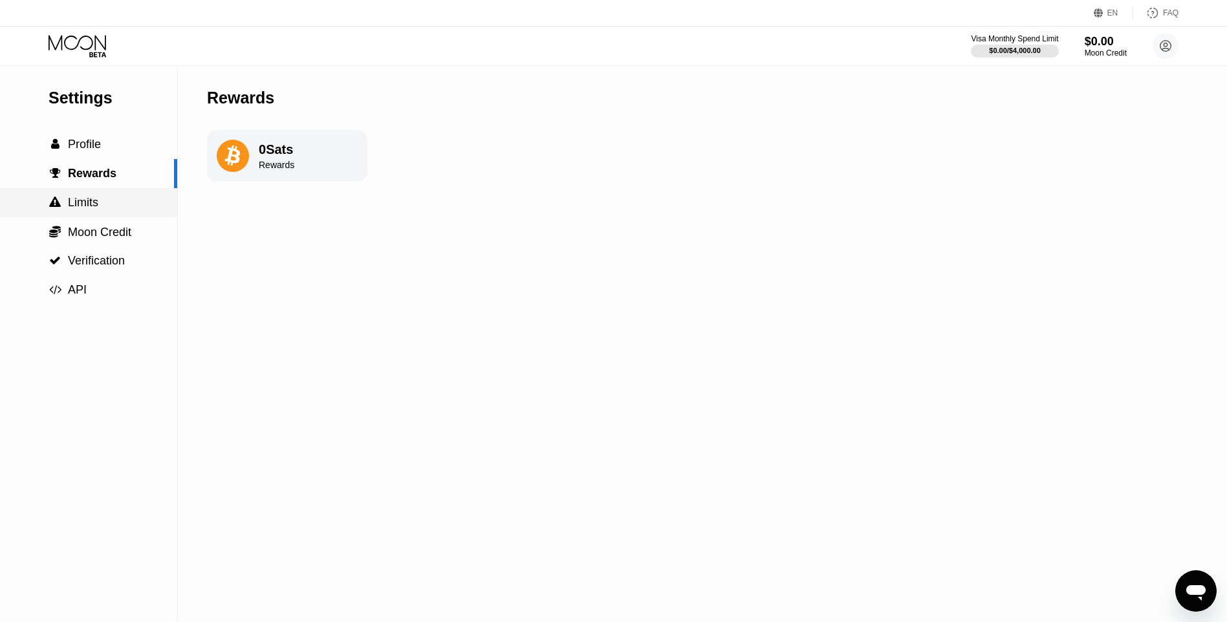
click at [98, 197] on div " Limits" at bounding box center [88, 202] width 177 height 29
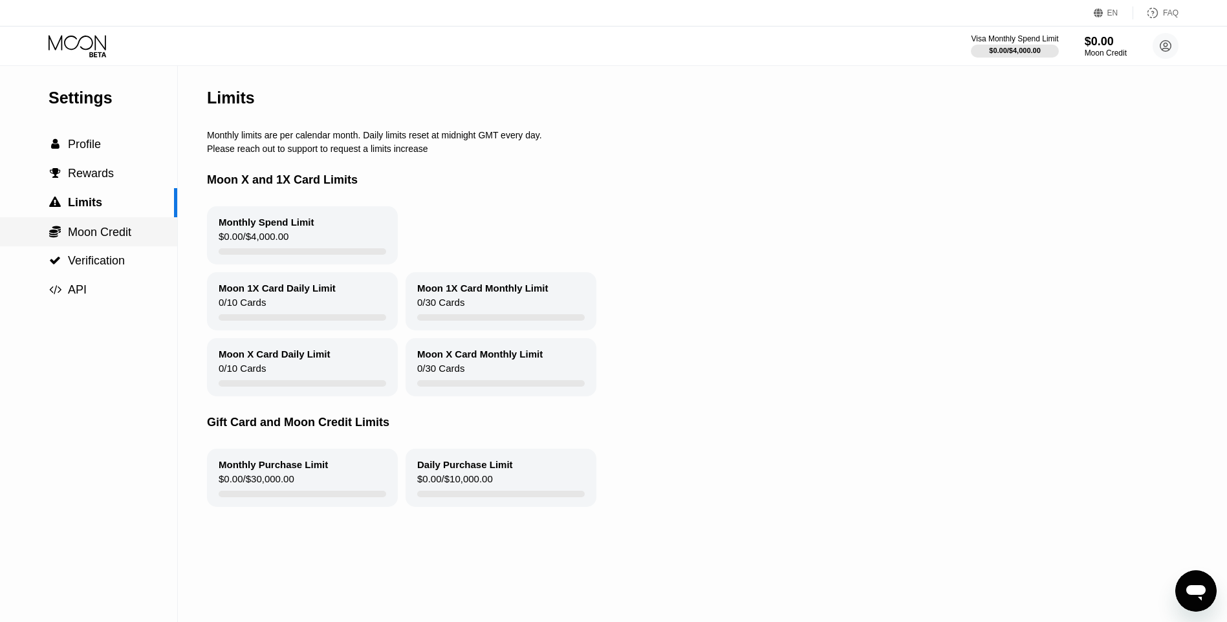
click at [100, 246] on div " Moon Credit" at bounding box center [88, 231] width 177 height 29
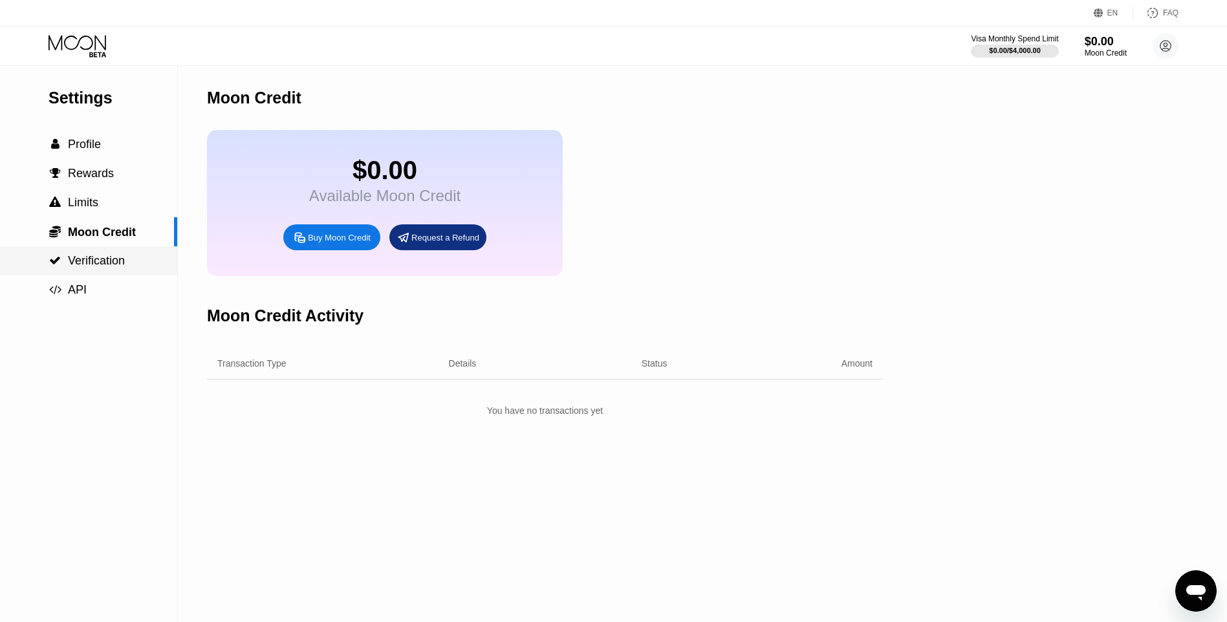
click at [113, 266] on span "Verification" at bounding box center [96, 260] width 57 height 13
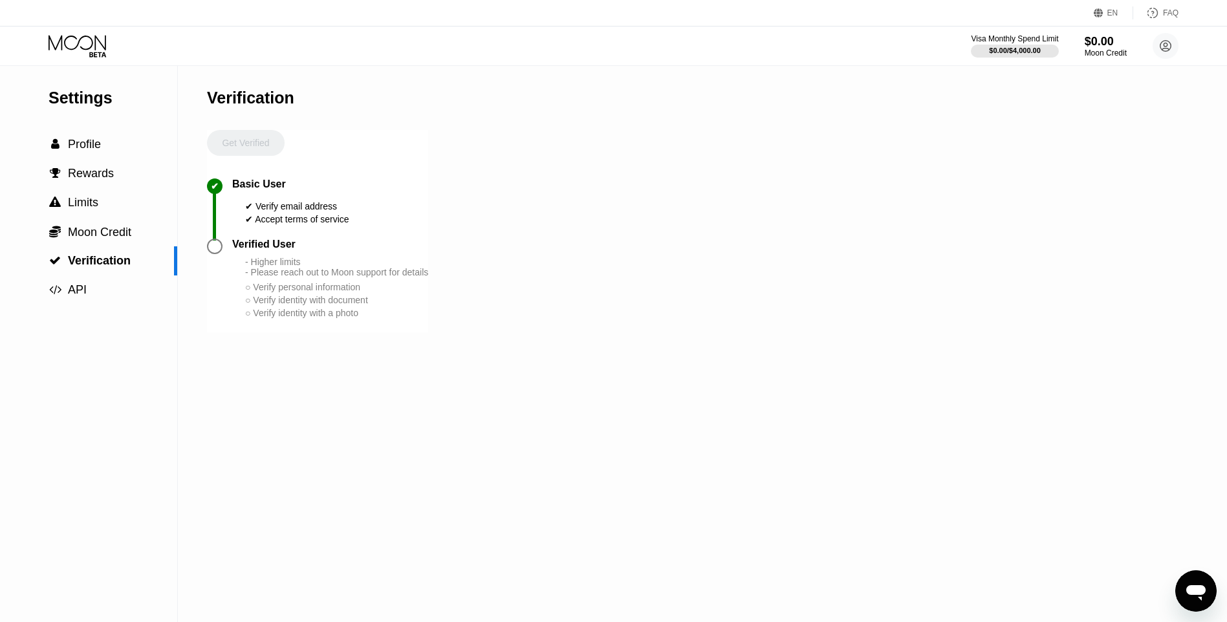
click at [86, 49] on icon at bounding box center [78, 42] width 58 height 15
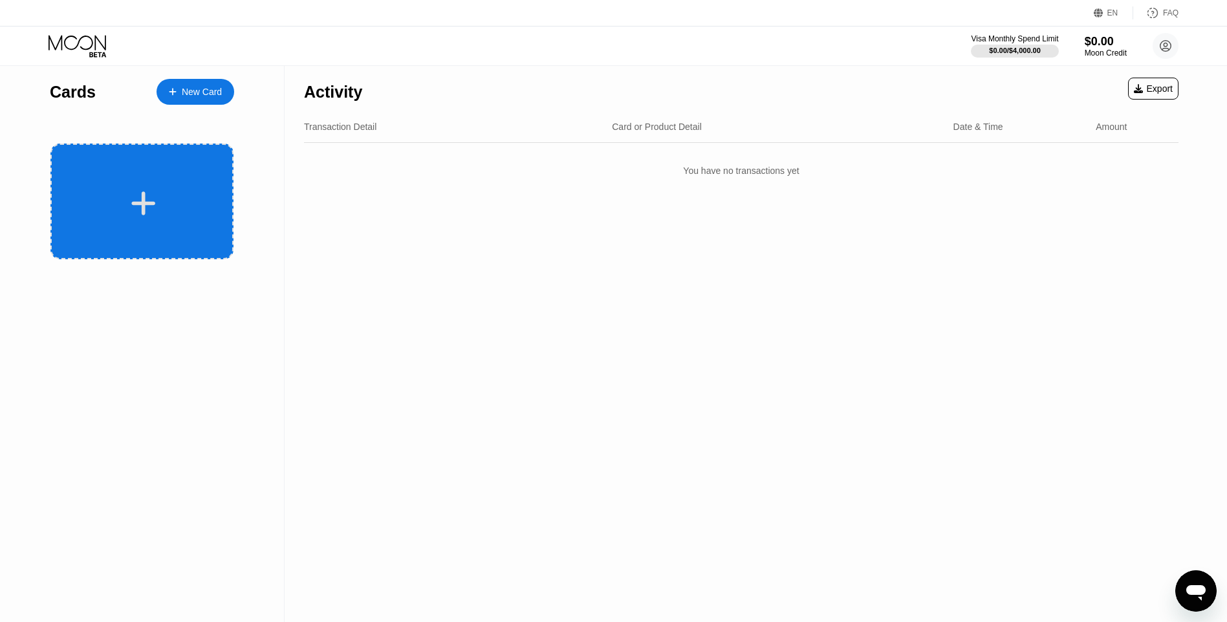
click at [161, 180] on div at bounding box center [141, 202] width 183 height 116
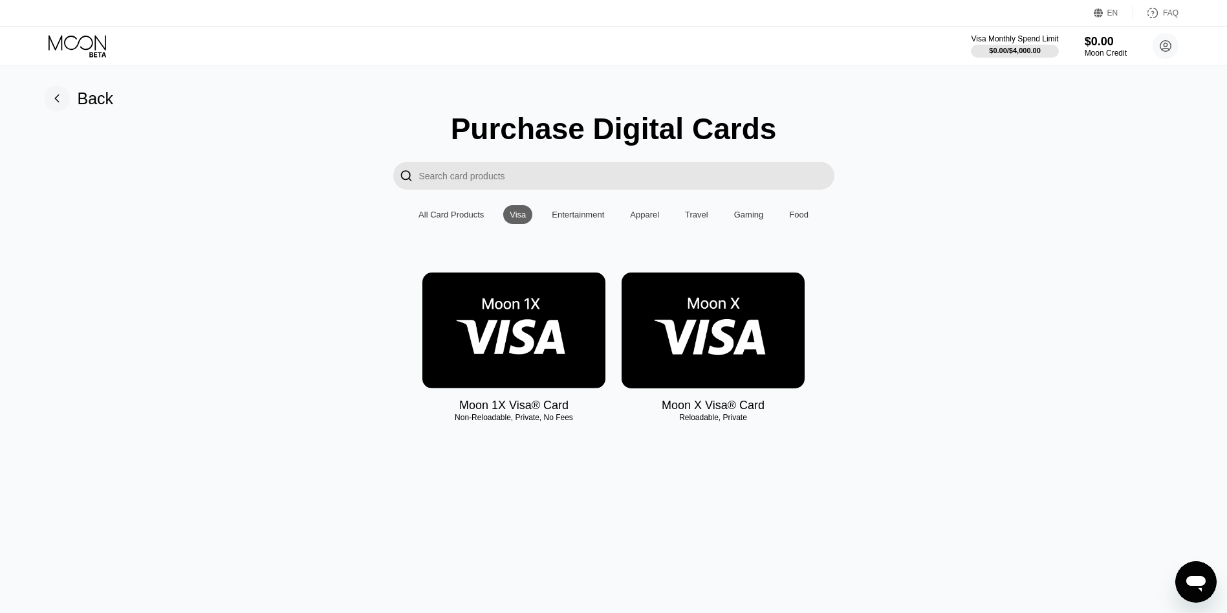
click at [506, 340] on img at bounding box center [513, 330] width 183 height 116
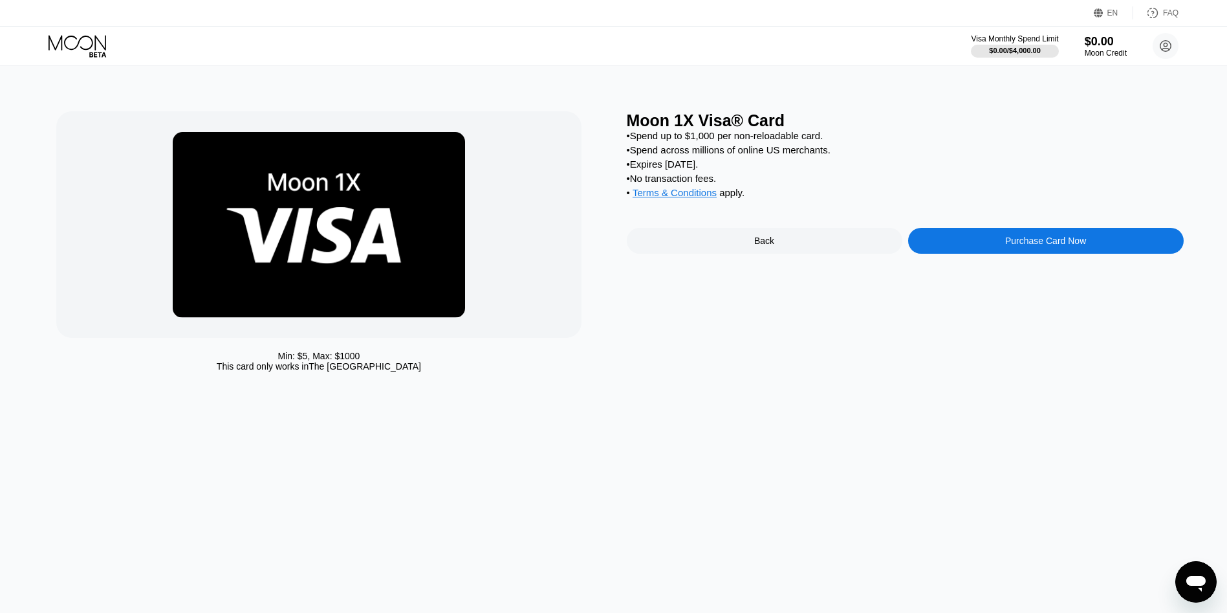
click at [1051, 246] on div "Purchase Card Now" at bounding box center [1045, 240] width 81 height 10
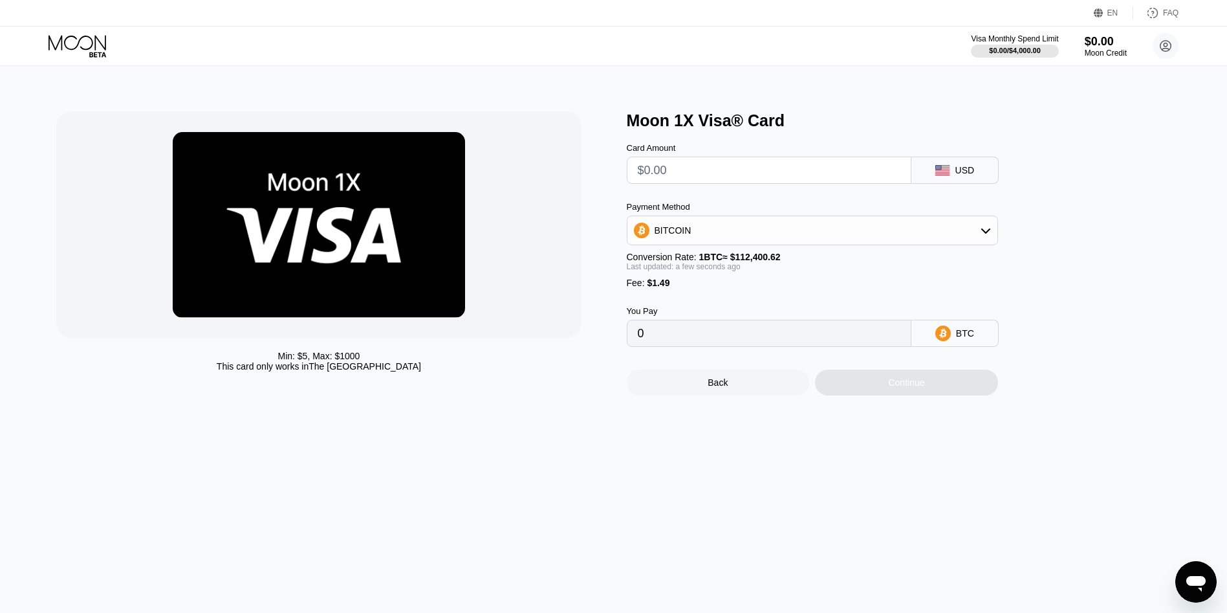
click at [791, 239] on div "BITCOIN" at bounding box center [812, 230] width 370 height 26
click at [719, 298] on div "USDT on TRON" at bounding box center [820, 294] width 335 height 10
type input "0.00"
click at [686, 171] on input "text" at bounding box center [769, 170] width 263 height 26
click at [52, 37] on icon at bounding box center [79, 46] width 60 height 23
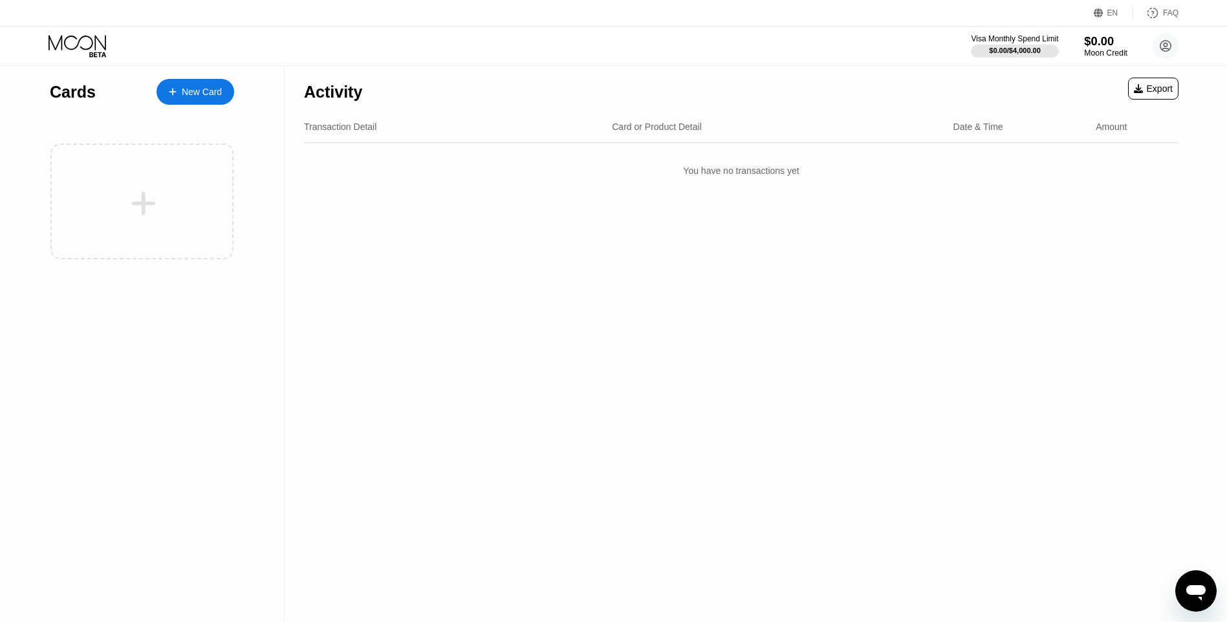
click at [1098, 51] on div "Moon Credit" at bounding box center [1105, 53] width 43 height 9
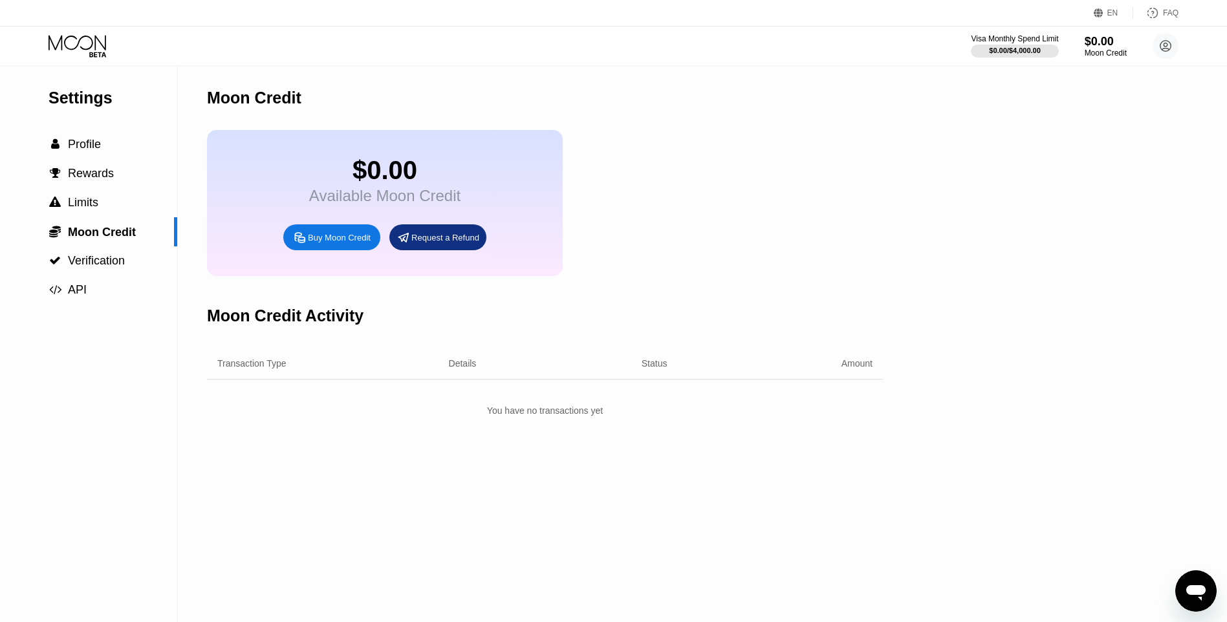
click at [339, 243] on div "Buy Moon Credit" at bounding box center [339, 237] width 63 height 11
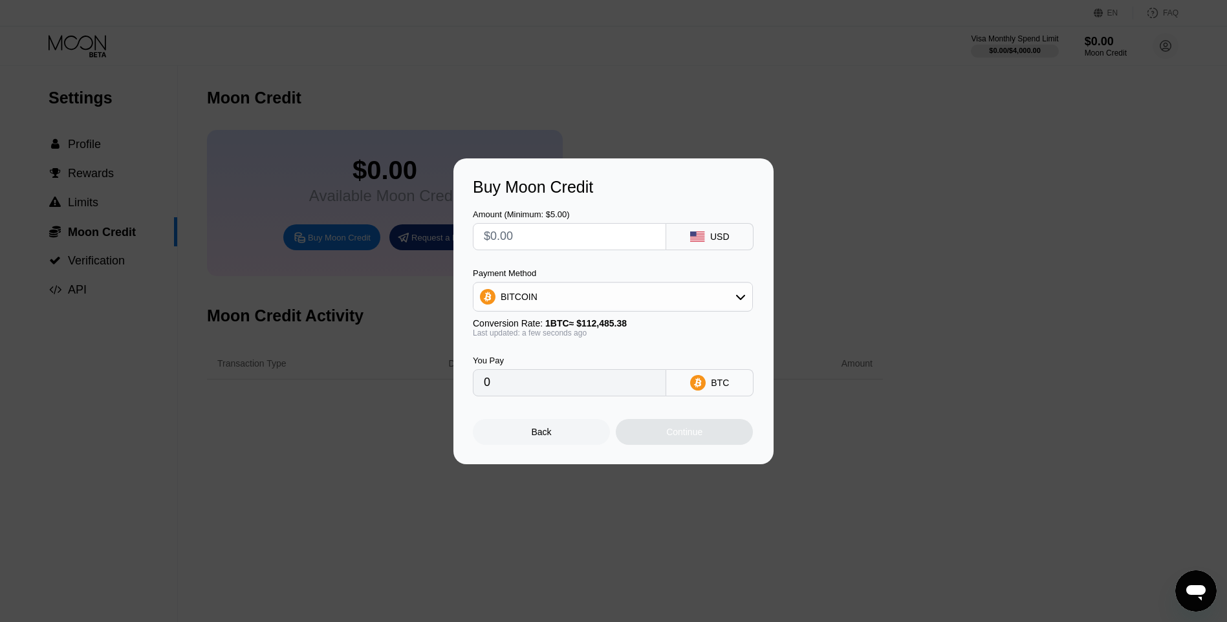
click at [546, 391] on input "0" at bounding box center [569, 383] width 171 height 26
click at [528, 388] on input "0" at bounding box center [569, 383] width 171 height 26
click at [532, 302] on div "BITCOIN" at bounding box center [519, 297] width 37 height 10
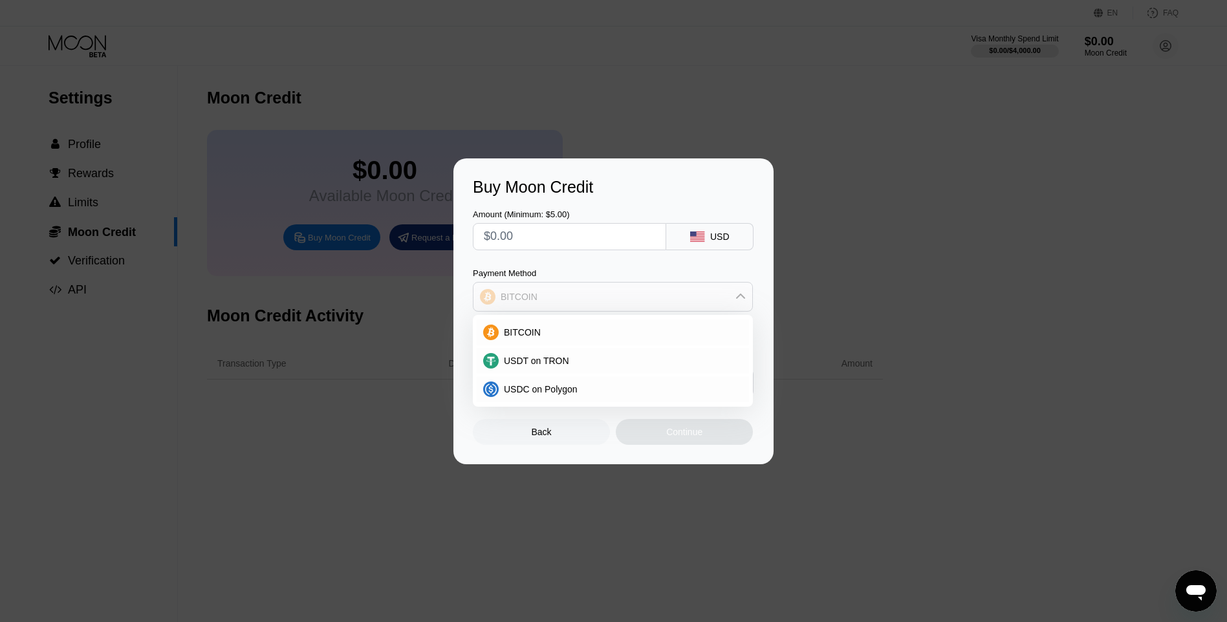
click at [532, 302] on div "BITCOIN" at bounding box center [519, 297] width 37 height 10
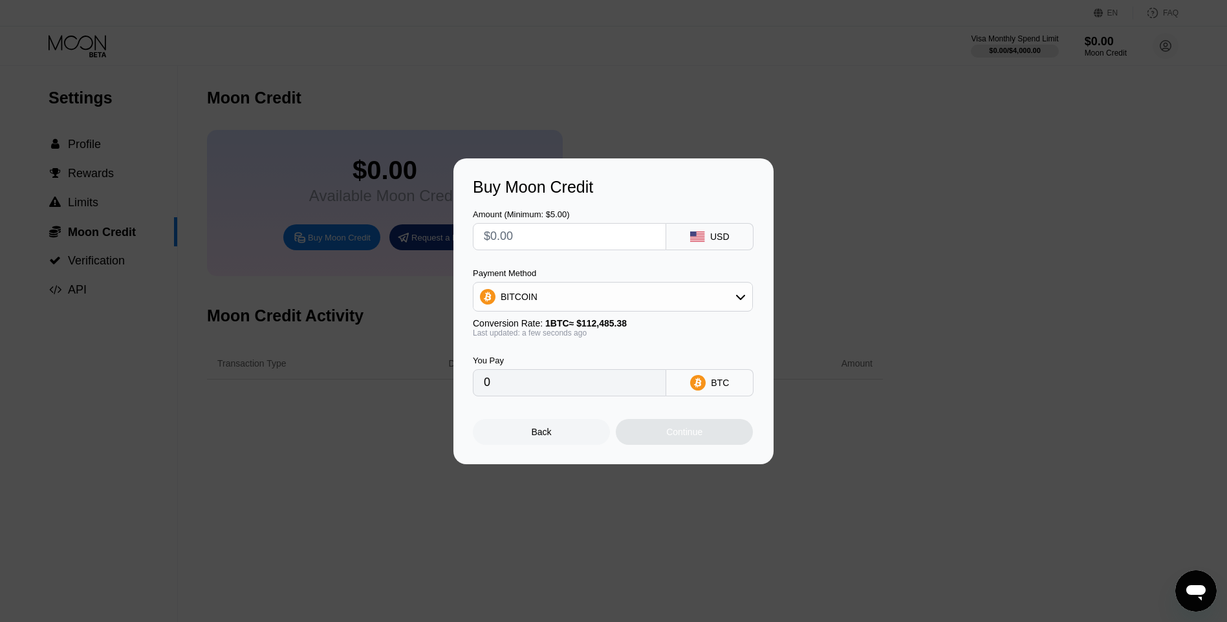
click at [532, 304] on div "BITCOIN" at bounding box center [612, 297] width 279 height 26
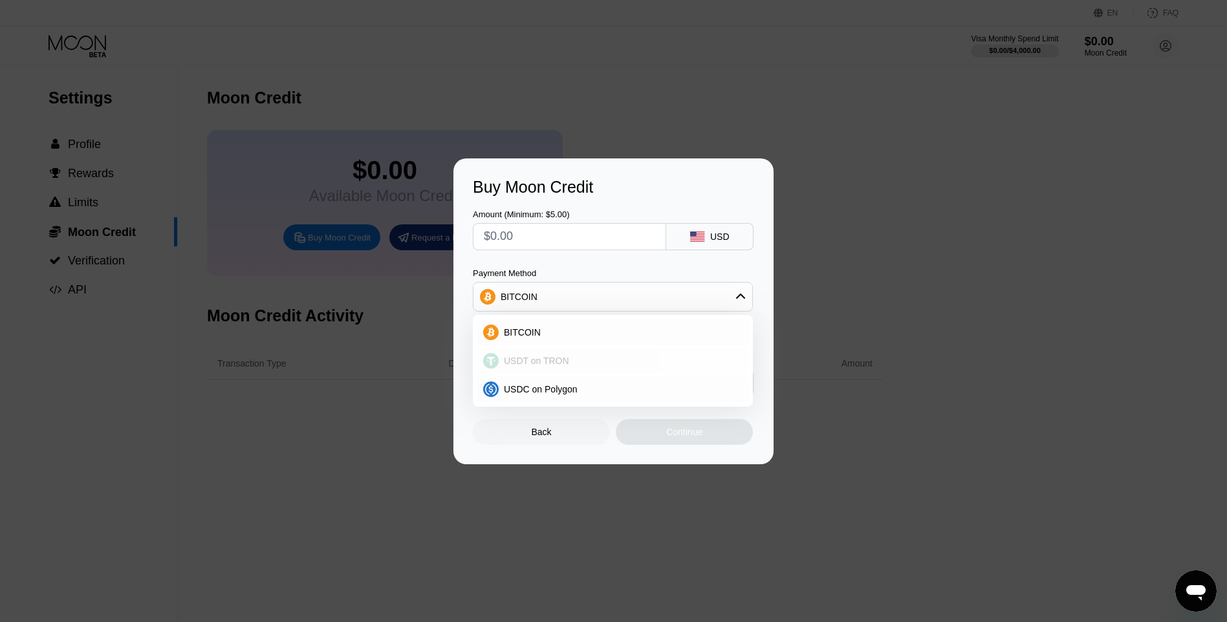
click at [511, 364] on span "USDT on TRON" at bounding box center [536, 361] width 65 height 10
type input "0.00"
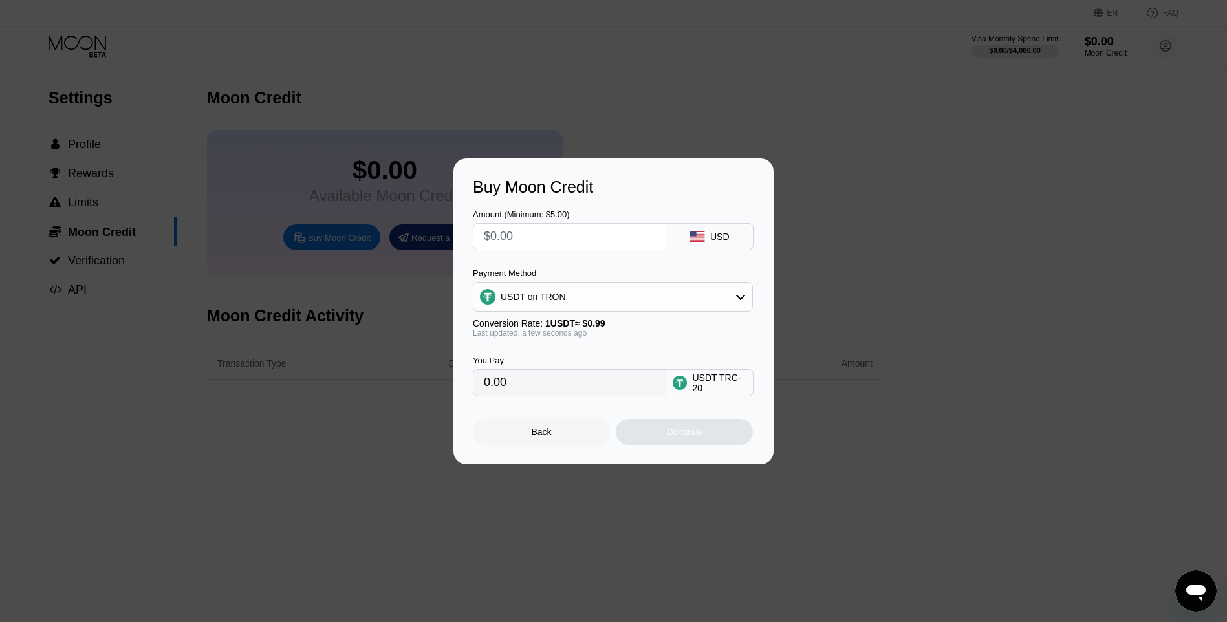
click at [528, 389] on input "0.00" at bounding box center [569, 383] width 171 height 26
drag, startPoint x: 528, startPoint y: 389, endPoint x: 519, endPoint y: 244, distance: 145.8
click at [519, 244] on input "text" at bounding box center [569, 237] width 171 height 26
click at [981, 287] on div "Buy Moon Credit Amount (Minimum: $5.00) USD Payment Method USDT on TRON Convers…" at bounding box center [613, 311] width 1227 height 306
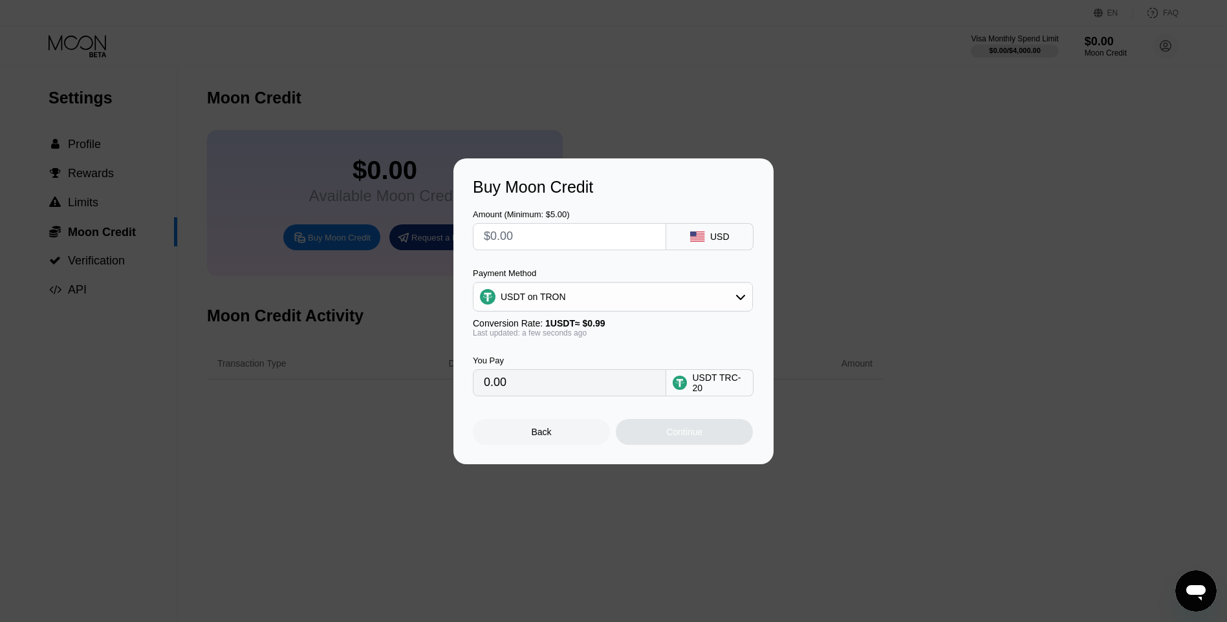
click at [535, 437] on div "Back" at bounding box center [542, 432] width 20 height 10
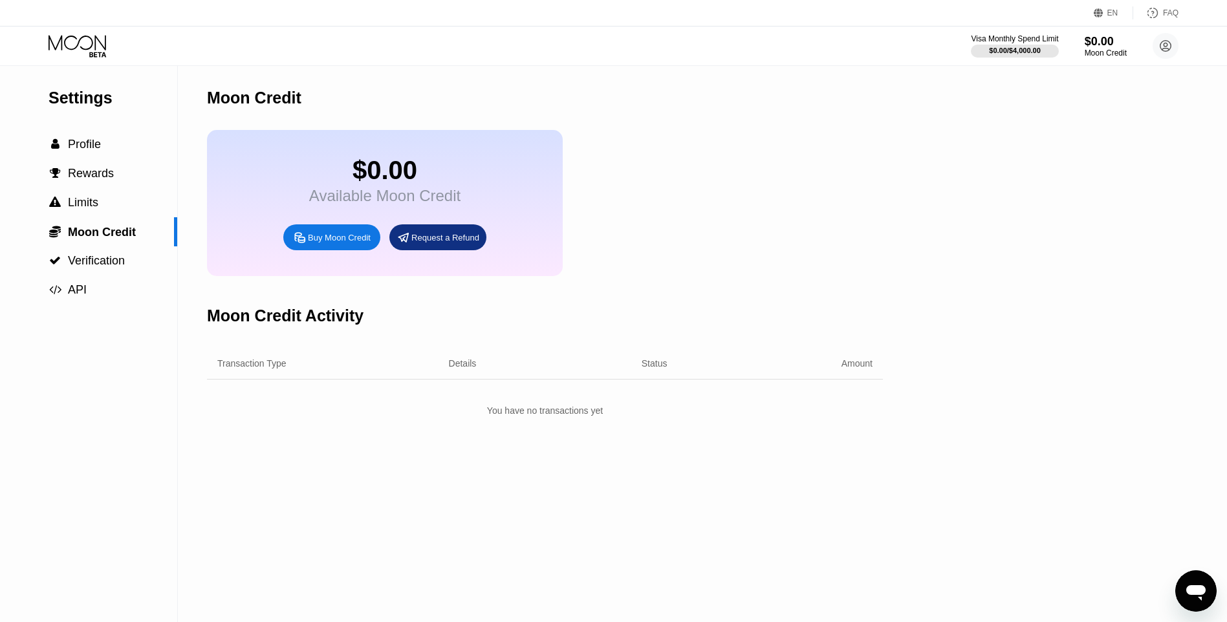
click at [440, 243] on div "Request a Refund" at bounding box center [445, 237] width 68 height 11
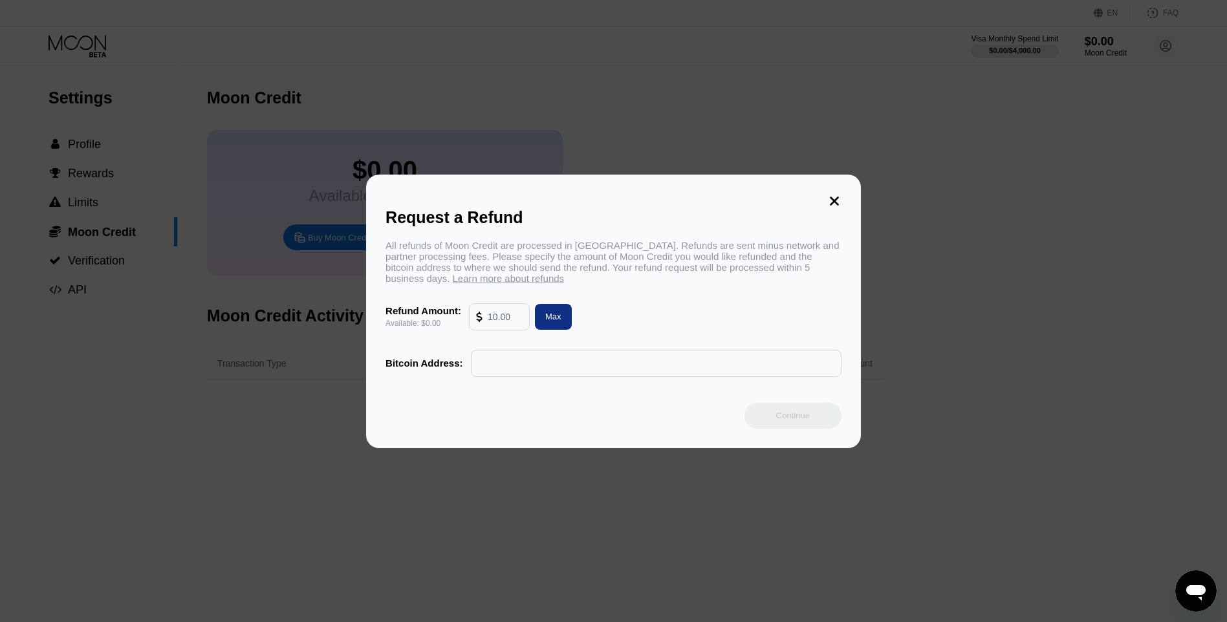
drag, startPoint x: 832, startPoint y: 193, endPoint x: 807, endPoint y: 193, distance: 24.6
click at [832, 197] on icon at bounding box center [834, 201] width 9 height 9
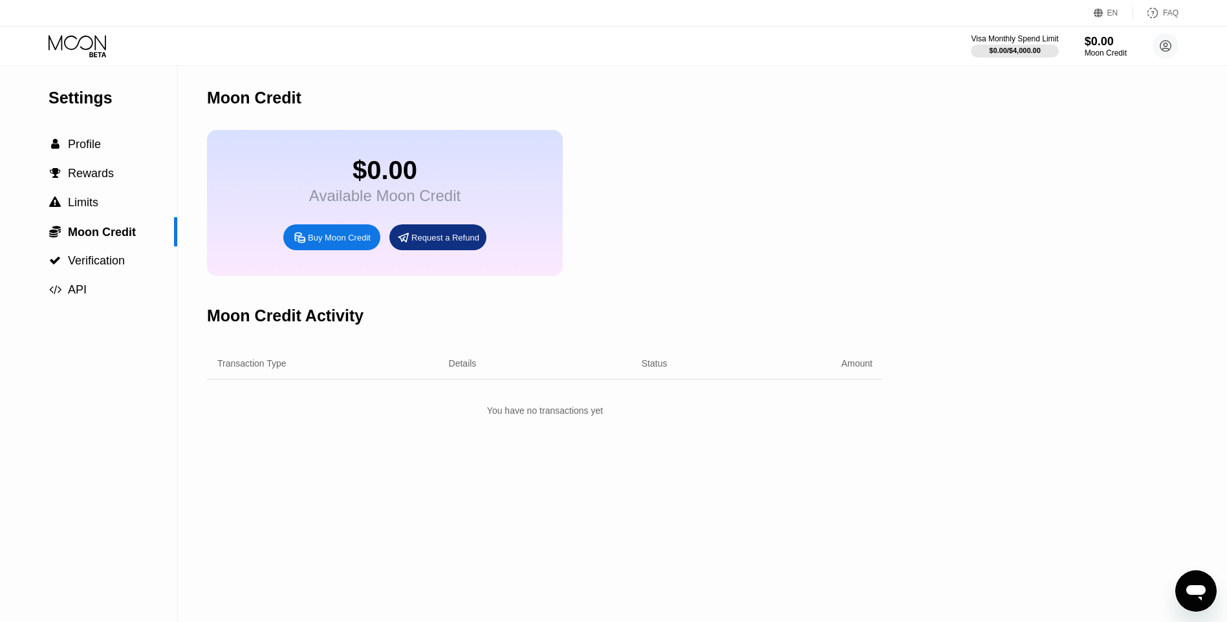
click at [324, 243] on div "Buy Moon Credit" at bounding box center [339, 237] width 63 height 11
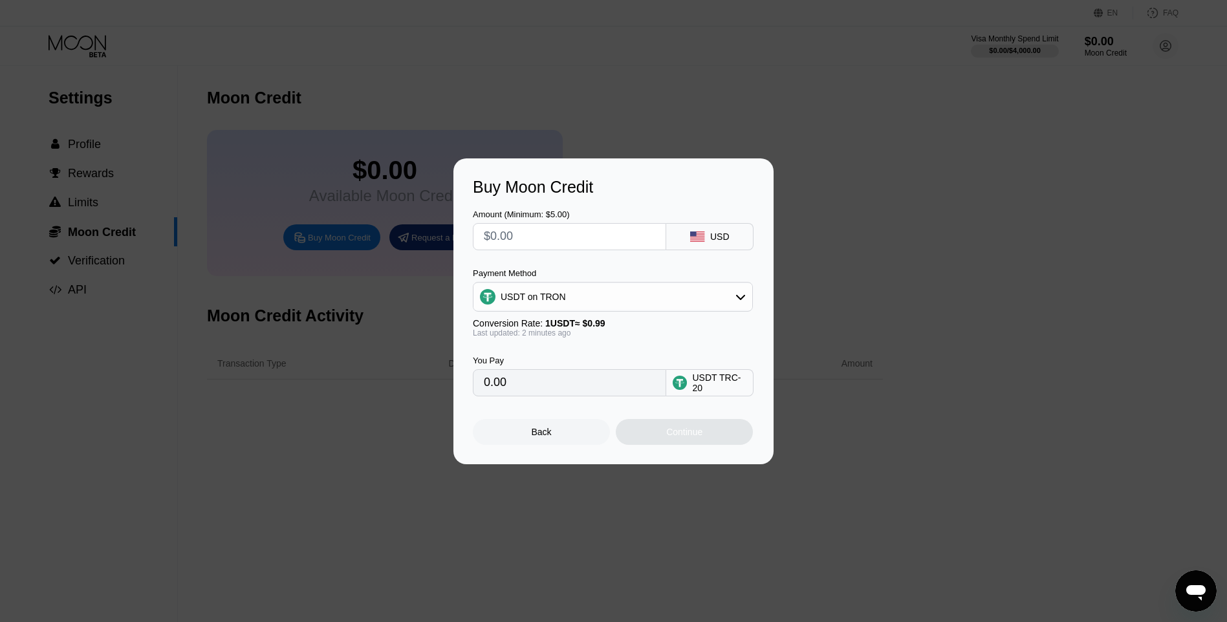
click at [527, 241] on input "text" at bounding box center [569, 237] width 171 height 26
type input "$5"
type input "5.05"
type input "$5"
click at [695, 437] on div "Continue" at bounding box center [684, 432] width 36 height 10
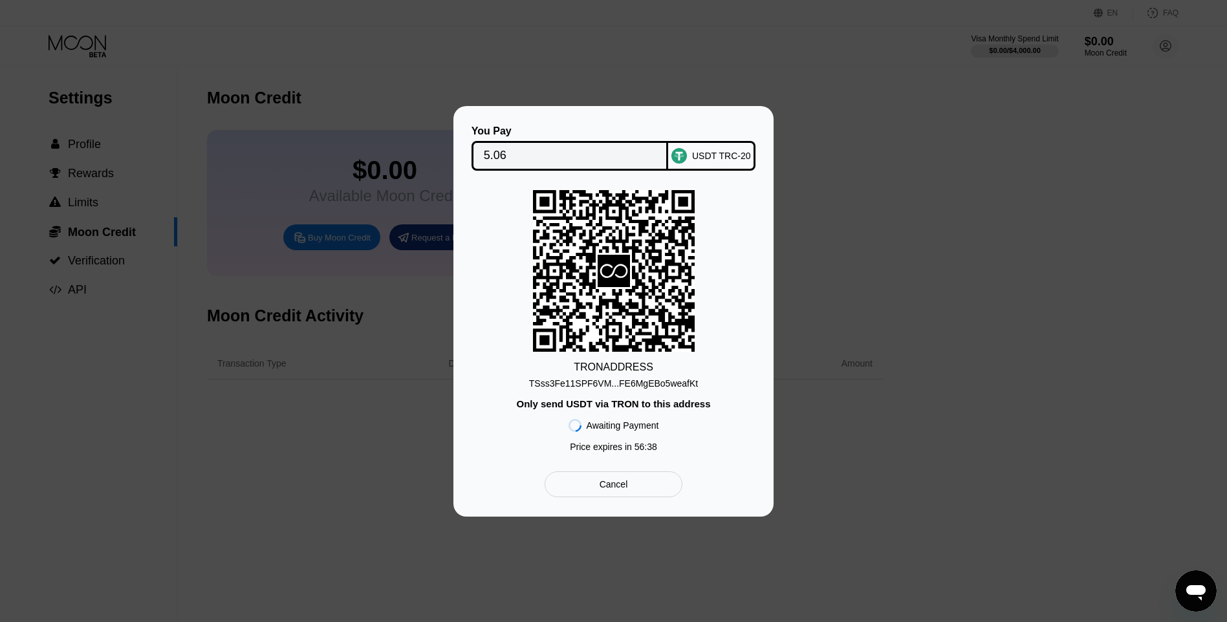
click at [324, 413] on div "You Pay 5.06 USDT TRC-20 TRON ADDRESS TSss3Fe11SPF6VM...FE6MgEBo5weafKt Only se…" at bounding box center [613, 311] width 1227 height 411
click at [1091, 292] on div "You Pay 5.06 USDT TRC-20 TRON ADDRESS TSss3Fe11SPF6VM...FE6MgEBo5weafKt Only se…" at bounding box center [613, 311] width 1227 height 411
click at [640, 490] on div "Cancel" at bounding box center [614, 485] width 138 height 26
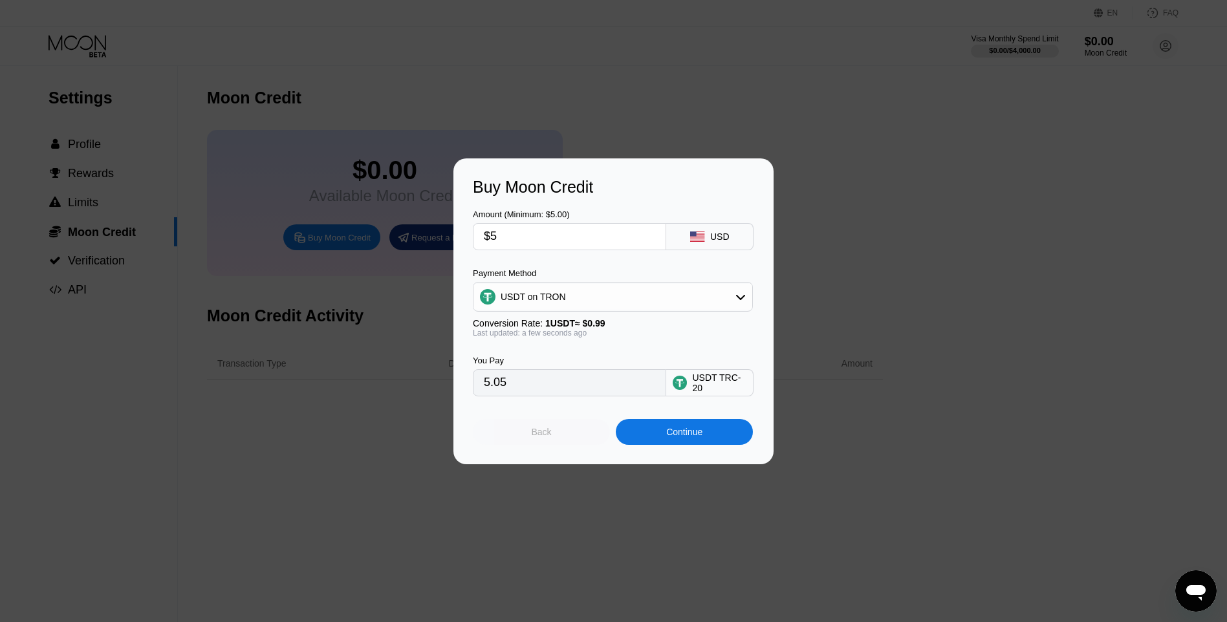
click at [538, 433] on div "Back" at bounding box center [542, 432] width 20 height 10
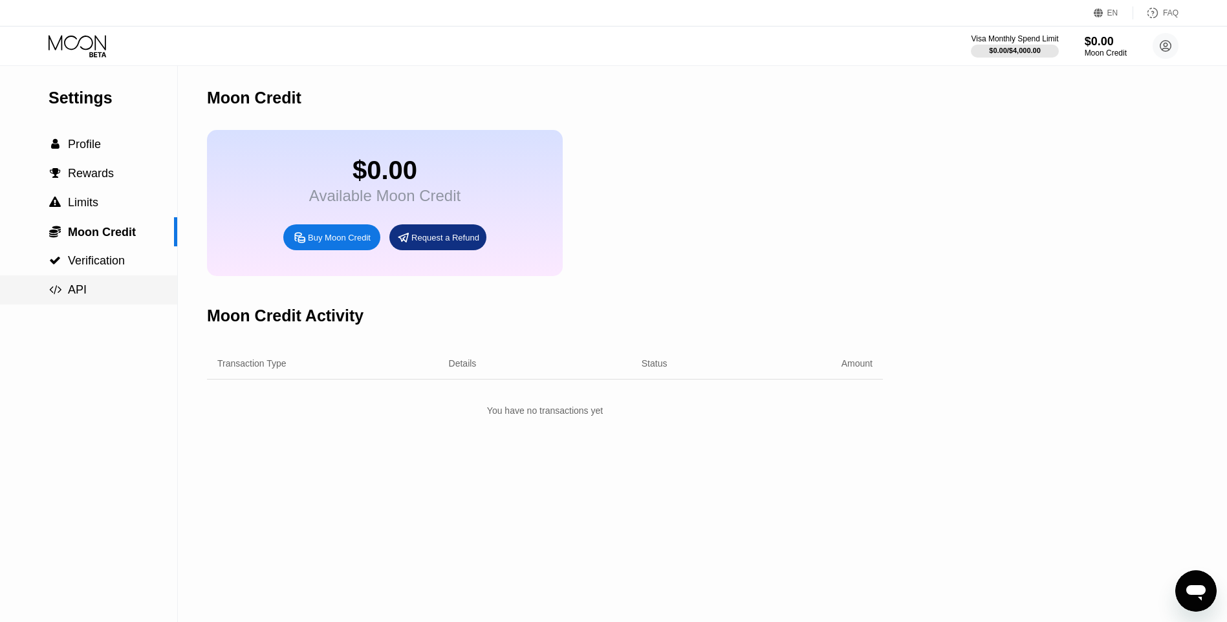
click at [63, 296] on div " API" at bounding box center [68, 290] width 38 height 14
